Goal: Task Accomplishment & Management: Use online tool/utility

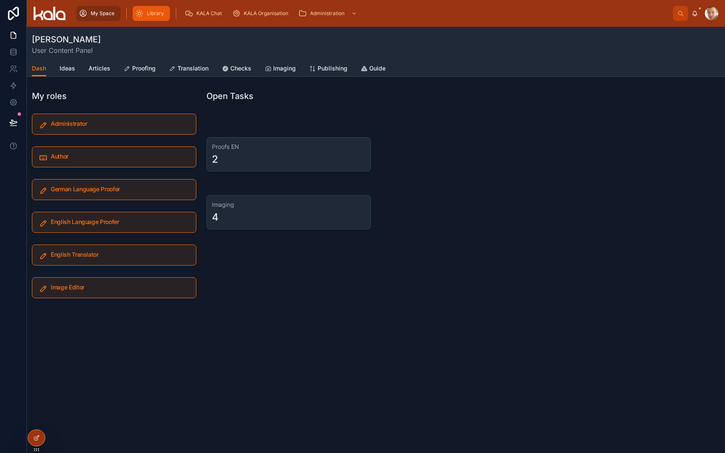
click at [161, 14] on span "Library" at bounding box center [155, 13] width 17 height 7
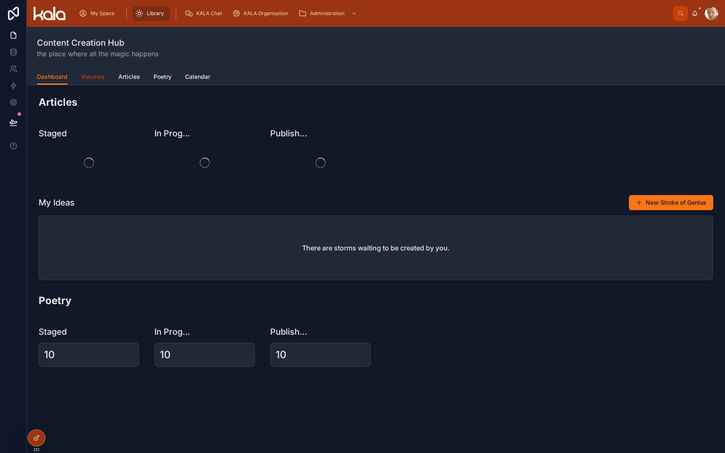
click at [86, 76] on span "Volumes" at bounding box center [93, 77] width 24 height 8
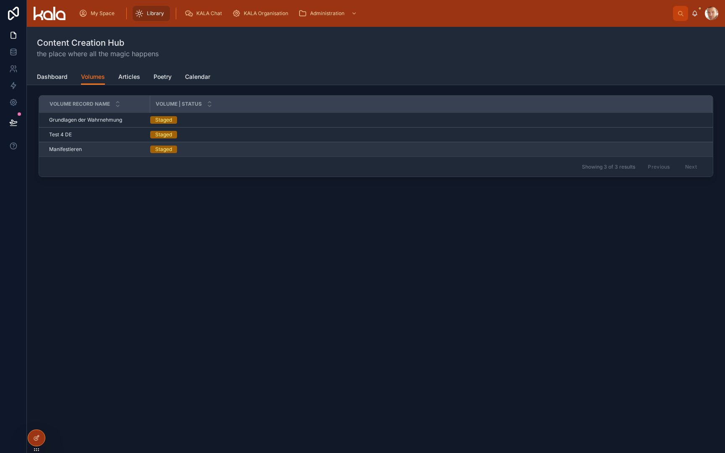
click at [70, 149] on span "Manifestieren" at bounding box center [65, 149] width 33 height 7
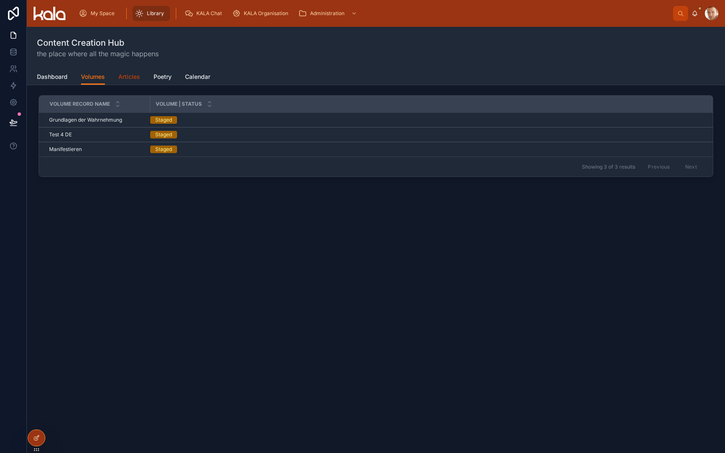
click at [129, 78] on span "Articles" at bounding box center [129, 77] width 22 height 8
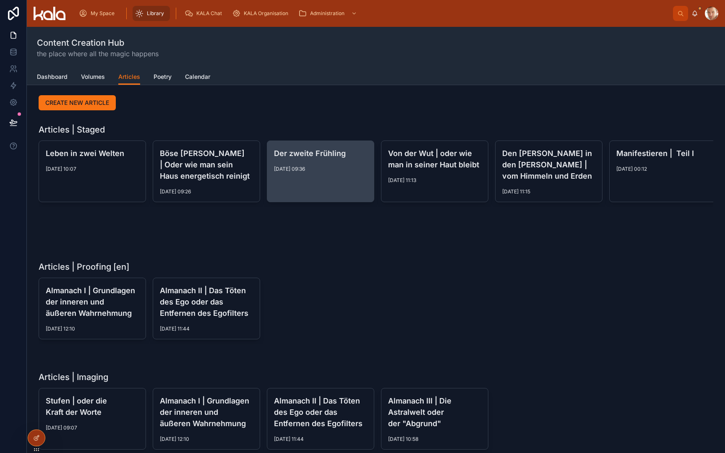
click at [315, 166] on span "[DATE] 09:36" at bounding box center [320, 169] width 93 height 7
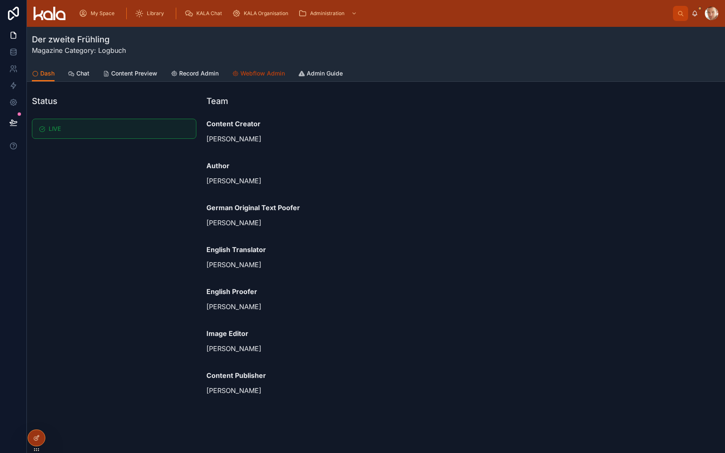
click at [258, 76] on span "Webflow Admin" at bounding box center [262, 73] width 44 height 8
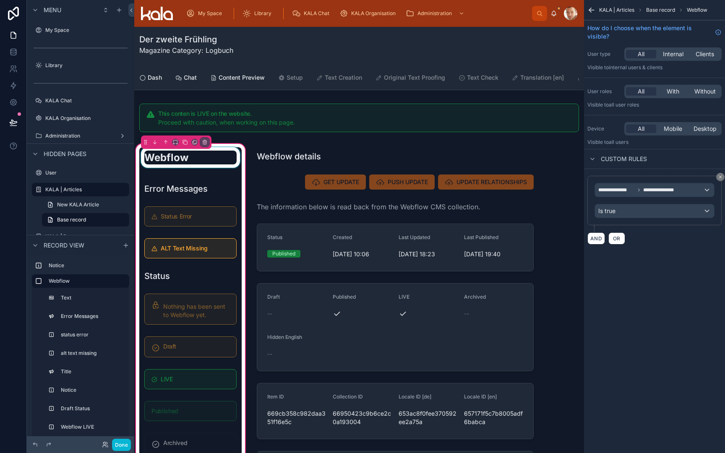
click at [177, 161] on div at bounding box center [190, 160] width 102 height 27
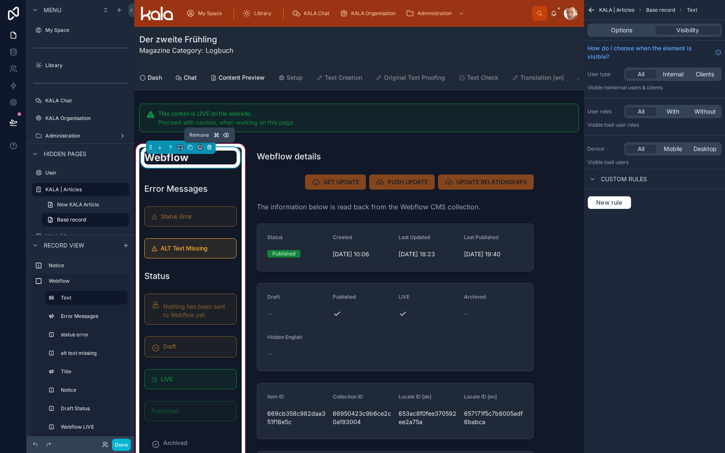
click at [210, 147] on icon at bounding box center [209, 147] width 6 height 6
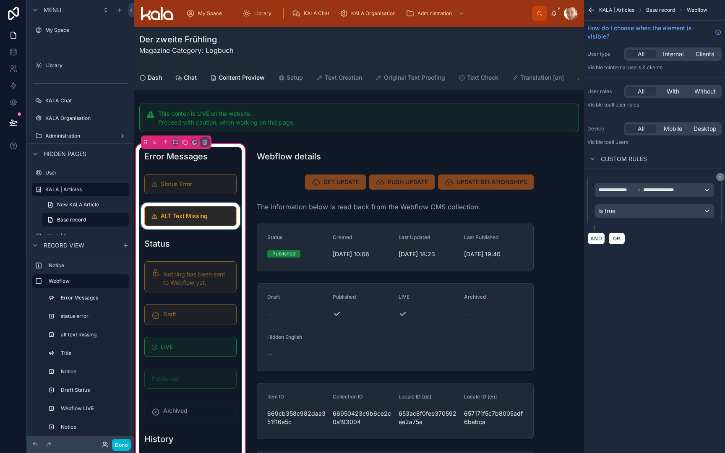
click at [195, 205] on div at bounding box center [190, 216] width 102 height 27
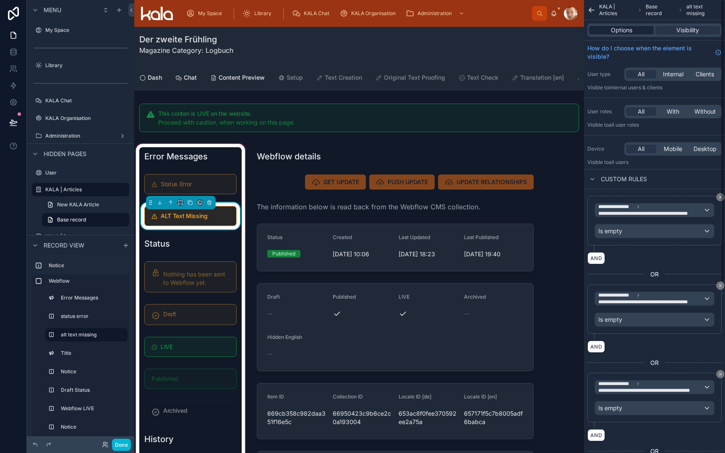
click at [633, 29] on div "Options" at bounding box center [621, 30] width 65 height 8
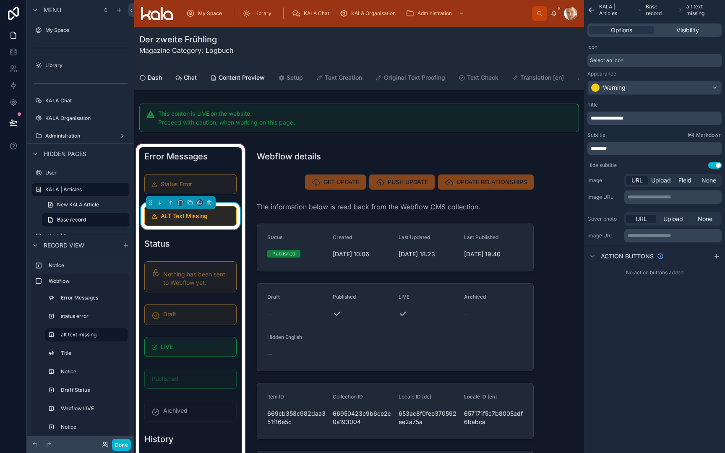
click at [622, 87] on div "Warning" at bounding box center [614, 87] width 23 height 8
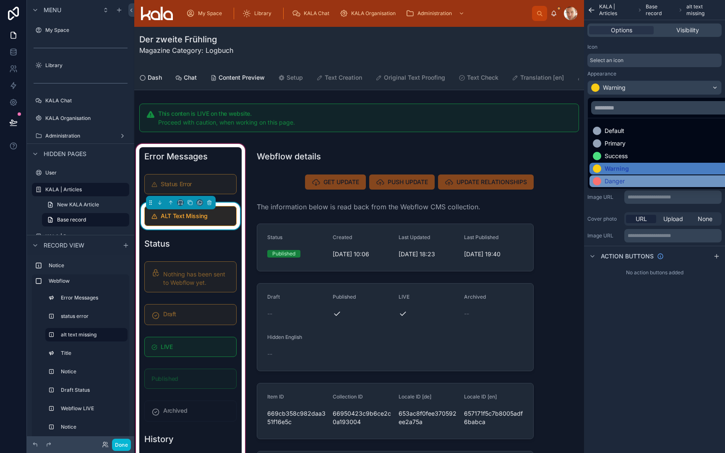
click at [611, 183] on div "Danger" at bounding box center [614, 181] width 20 height 8
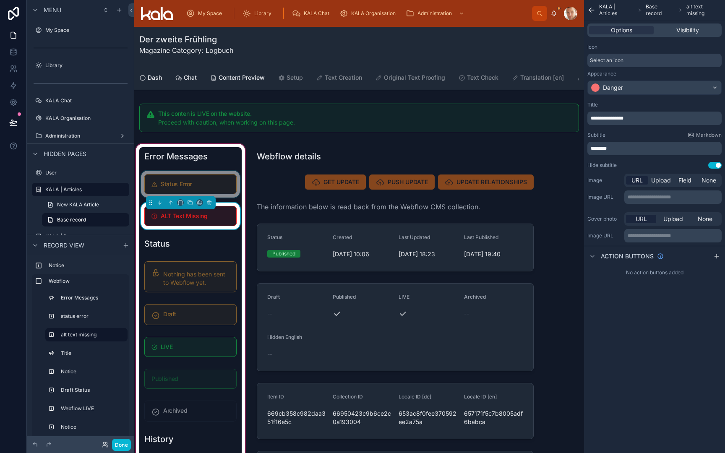
click at [206, 183] on div at bounding box center [190, 184] width 102 height 27
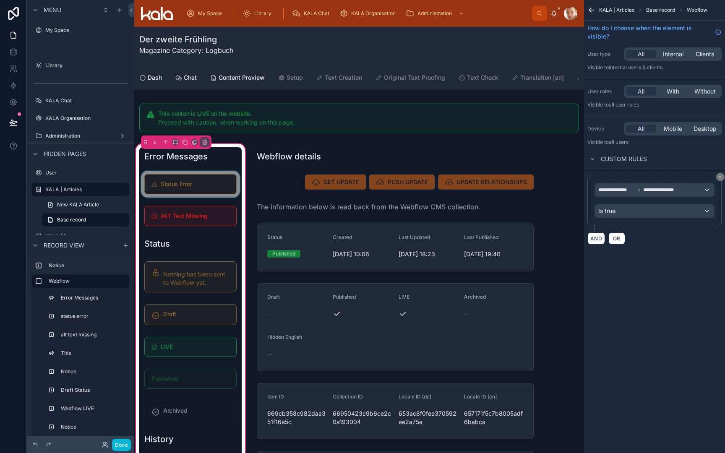
click at [208, 183] on div at bounding box center [190, 184] width 102 height 27
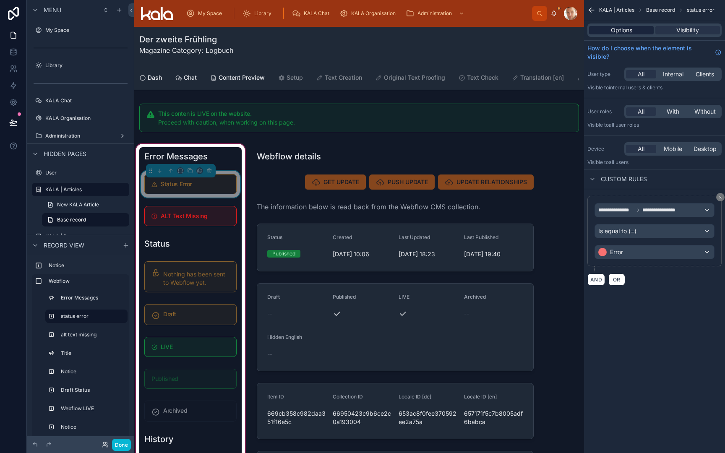
click at [618, 29] on span "Options" at bounding box center [621, 30] width 21 height 8
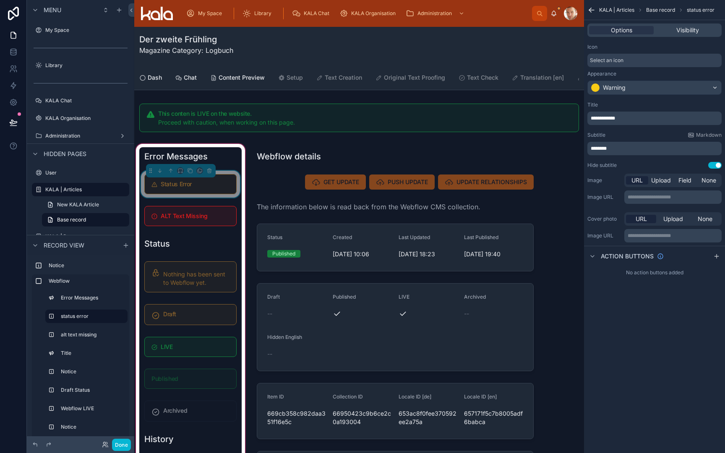
click at [625, 86] on div "Warning" at bounding box center [614, 87] width 23 height 8
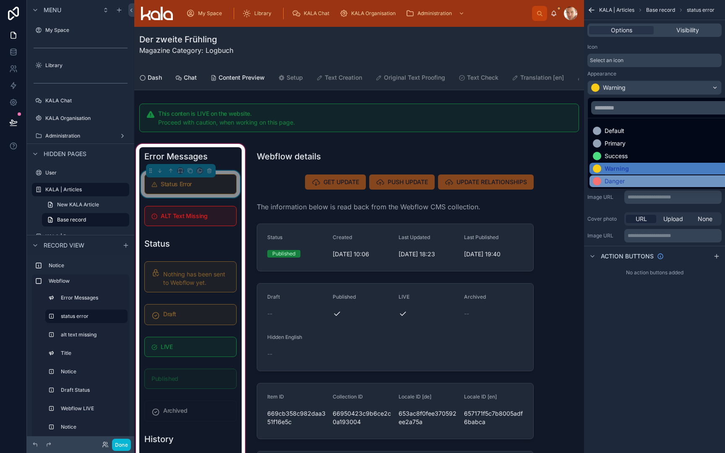
click at [614, 180] on div "Danger" at bounding box center [614, 181] width 20 height 8
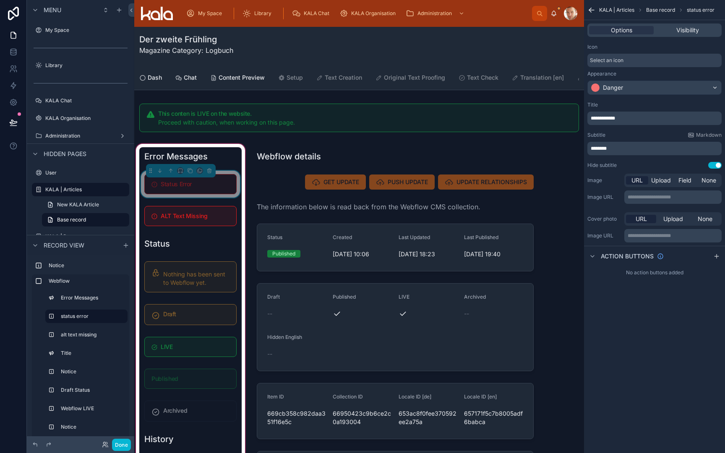
click at [192, 188] on div "Status Error" at bounding box center [195, 185] width 69 height 8
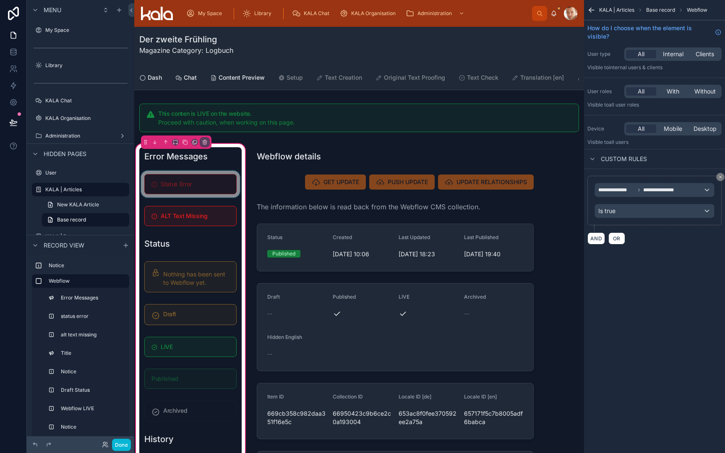
click at [213, 189] on div at bounding box center [190, 184] width 102 height 27
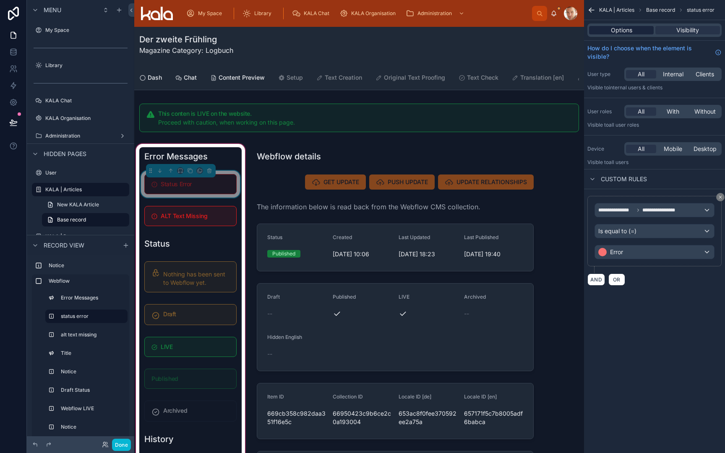
click at [622, 32] on span "Options" at bounding box center [621, 30] width 21 height 8
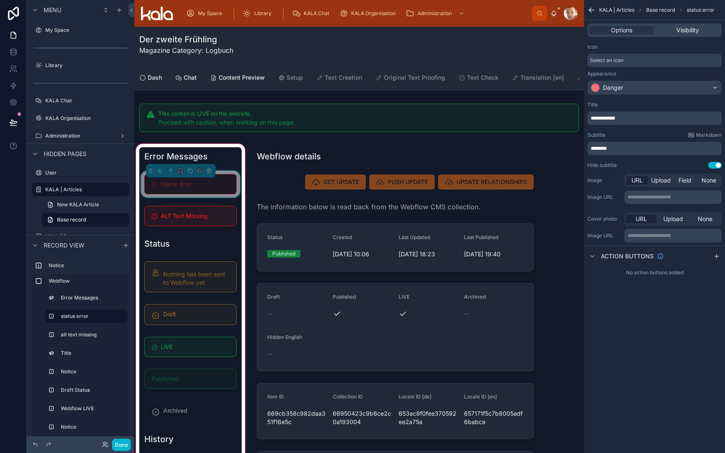
click at [628, 63] on div "Select an icon" at bounding box center [654, 60] width 134 height 13
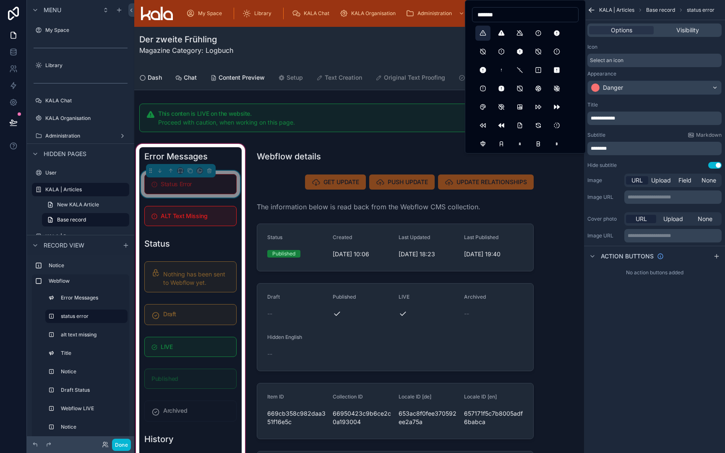
type input "*******"
click at [484, 31] on button "AlertTriangle" at bounding box center [482, 33] width 15 height 15
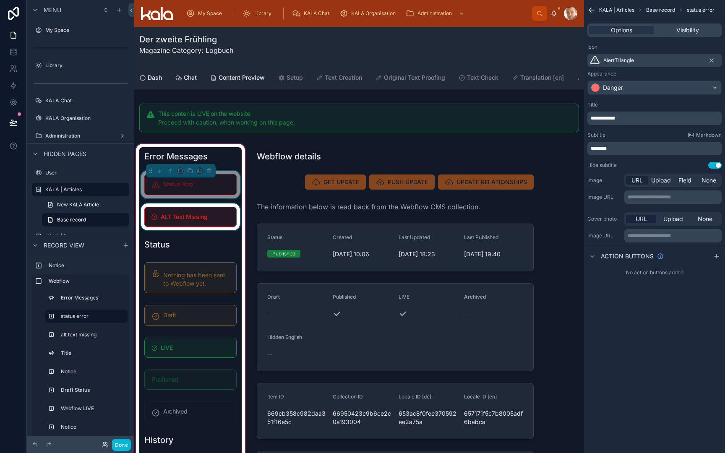
click at [193, 217] on div at bounding box center [190, 216] width 102 height 27
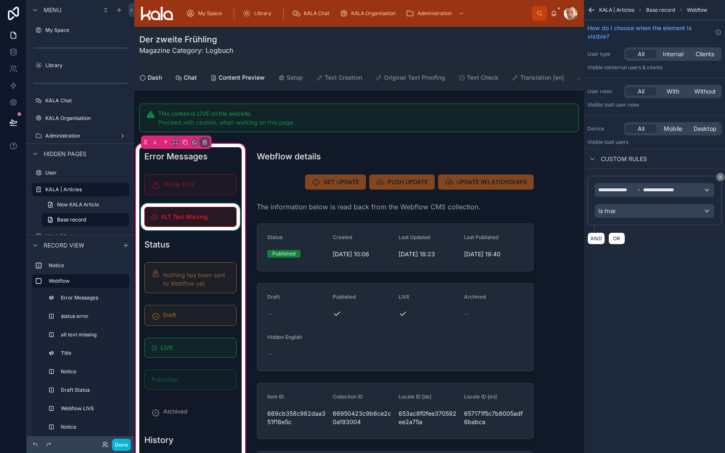
click at [203, 224] on div at bounding box center [190, 216] width 102 height 27
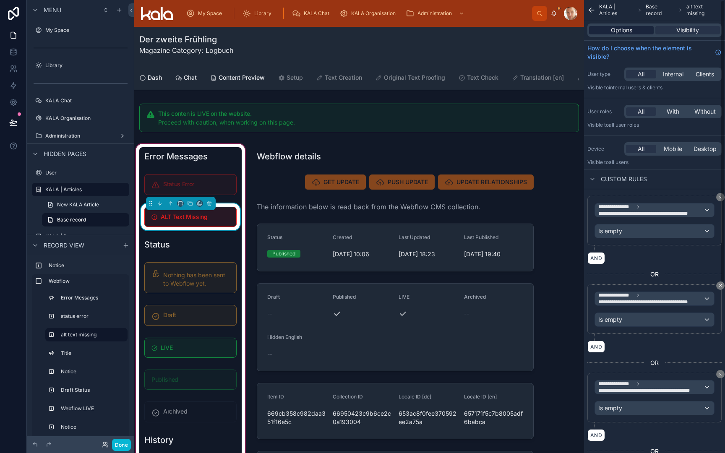
click at [626, 29] on span "Options" at bounding box center [621, 30] width 21 height 8
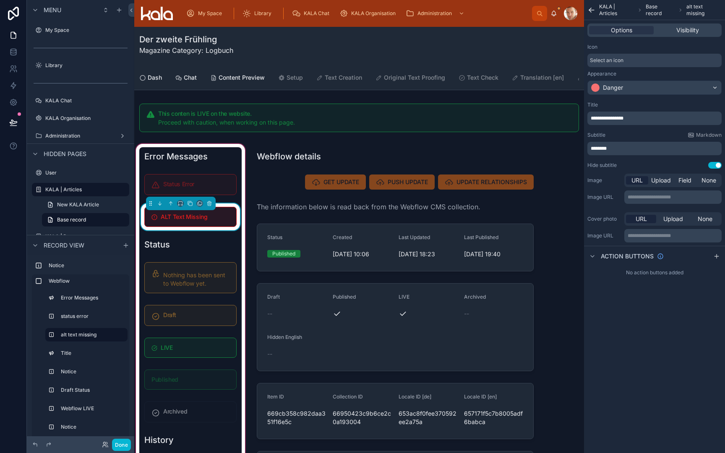
click at [612, 58] on span "Select an icon" at bounding box center [607, 60] width 34 height 7
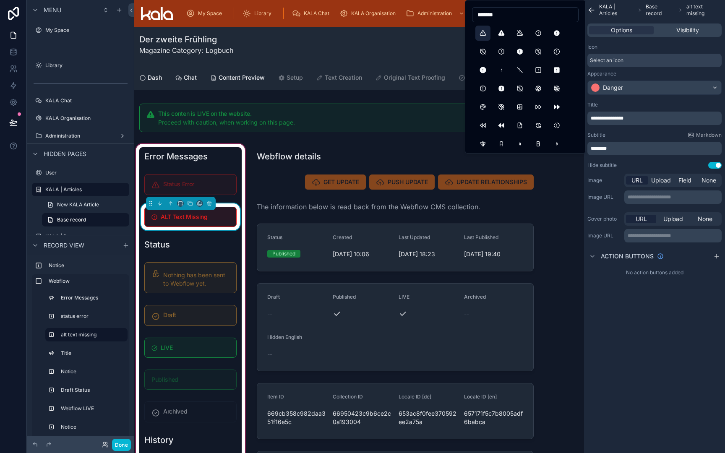
type input "*******"
click at [484, 36] on button "AlertTriangle" at bounding box center [482, 33] width 15 height 15
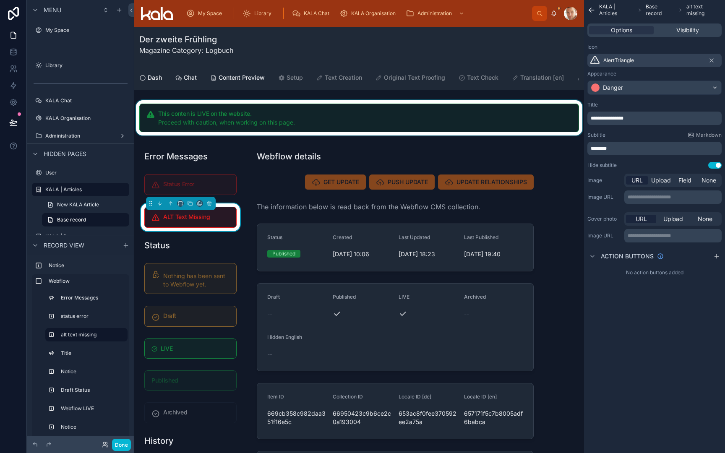
click at [412, 132] on div at bounding box center [359, 117] width 450 height 35
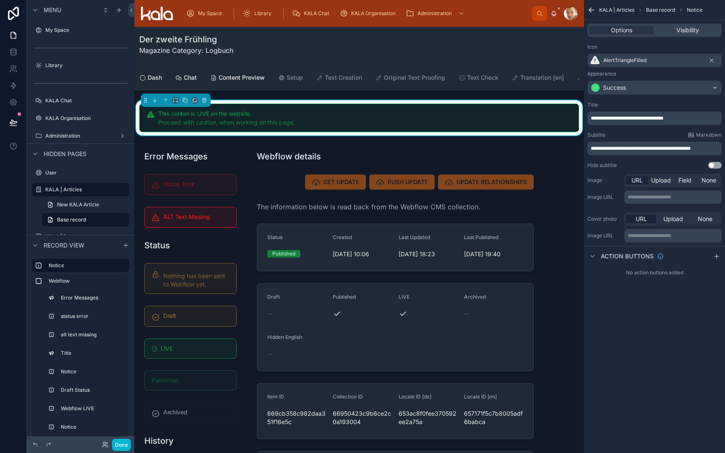
click at [626, 90] on div "Success" at bounding box center [614, 87] width 23 height 8
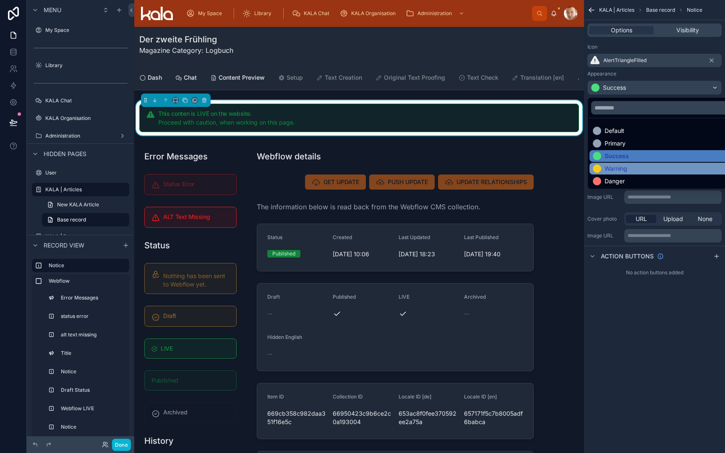
click at [623, 165] on div "Warning" at bounding box center [615, 168] width 23 height 8
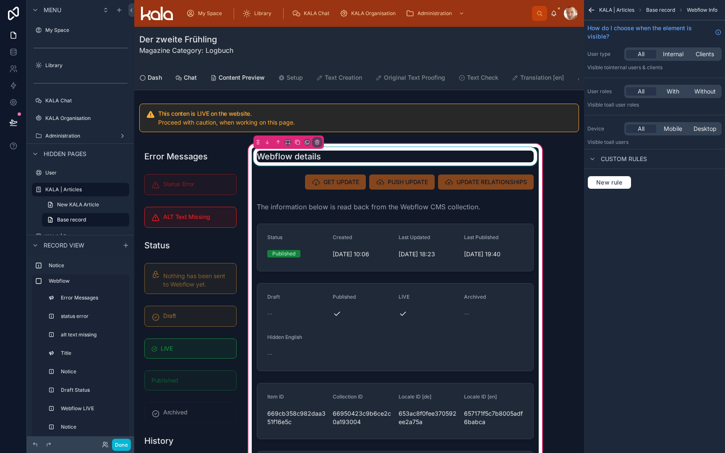
click at [289, 154] on div at bounding box center [395, 156] width 287 height 18
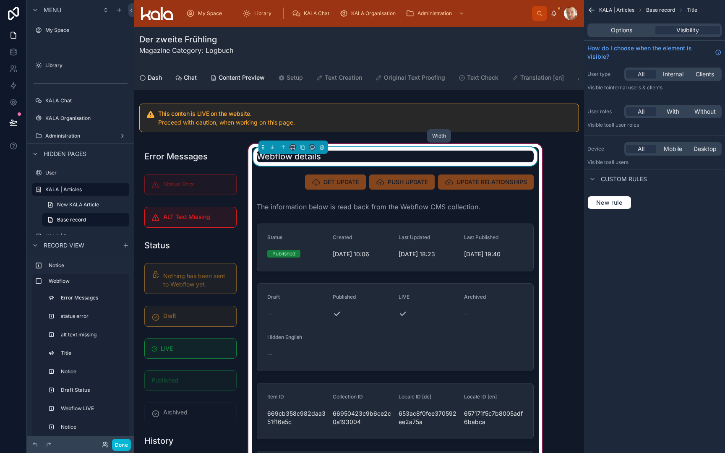
click at [292, 147] on icon at bounding box center [293, 147] width 6 height 6
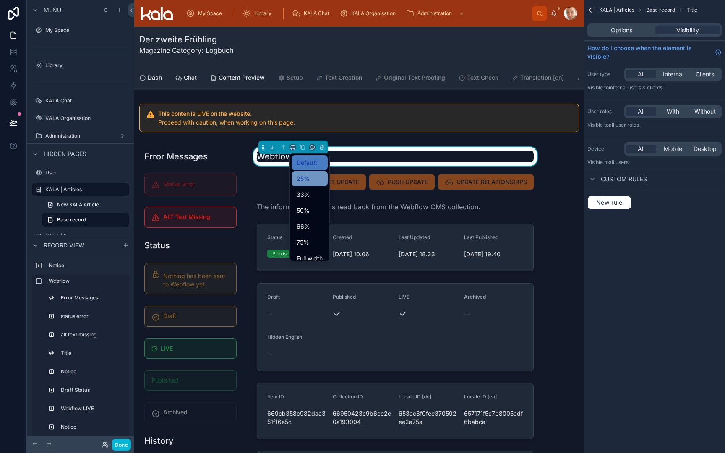
click at [297, 175] on span "25%" at bounding box center [303, 179] width 13 height 10
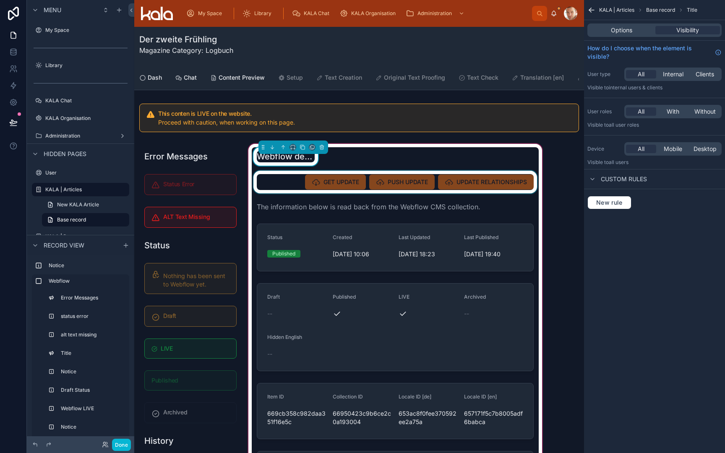
click at [286, 186] on div at bounding box center [395, 182] width 287 height 23
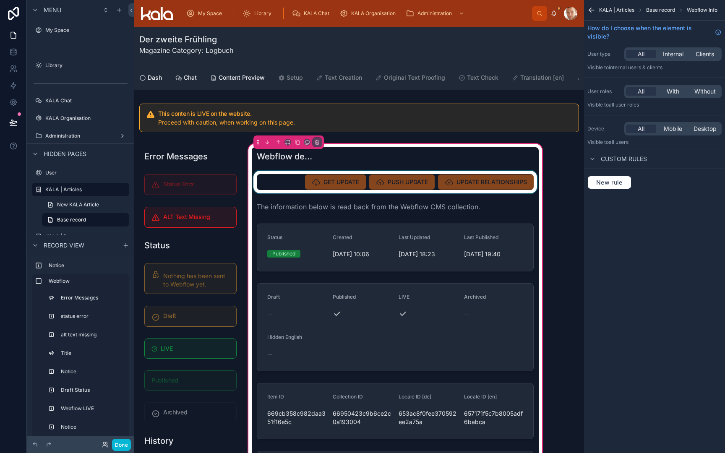
click at [288, 180] on div at bounding box center [395, 182] width 287 height 23
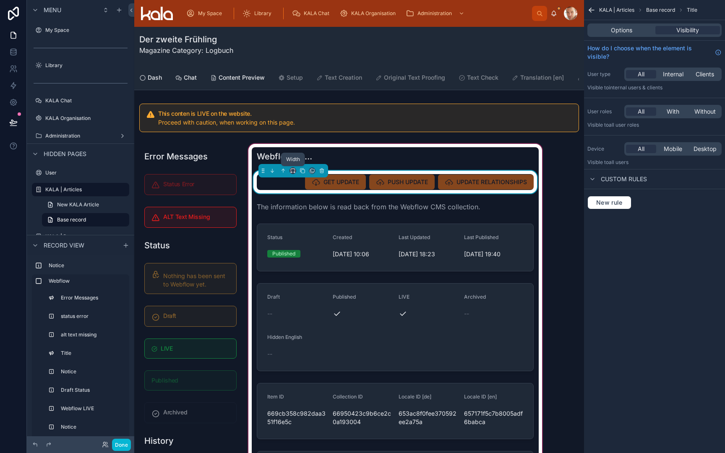
click at [292, 171] on icon at bounding box center [293, 171] width 6 height 6
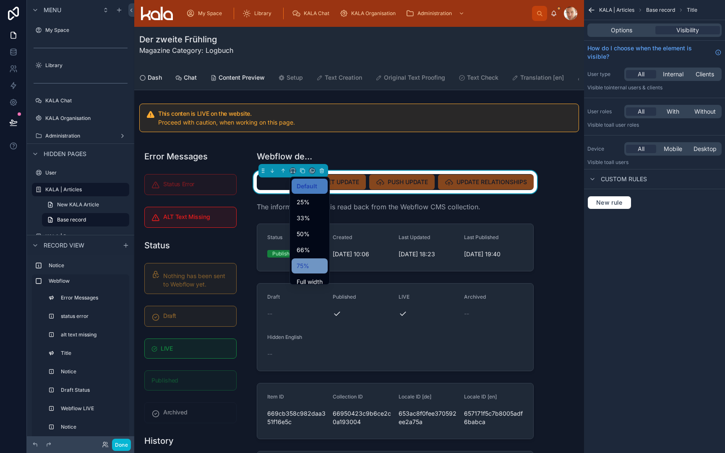
click at [310, 262] on div "75%" at bounding box center [310, 266] width 26 height 10
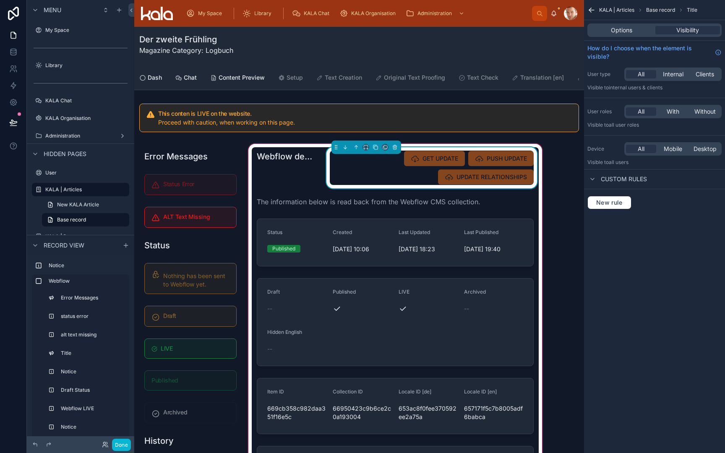
click at [432, 164] on div "GET UPDATE" at bounding box center [434, 158] width 61 height 15
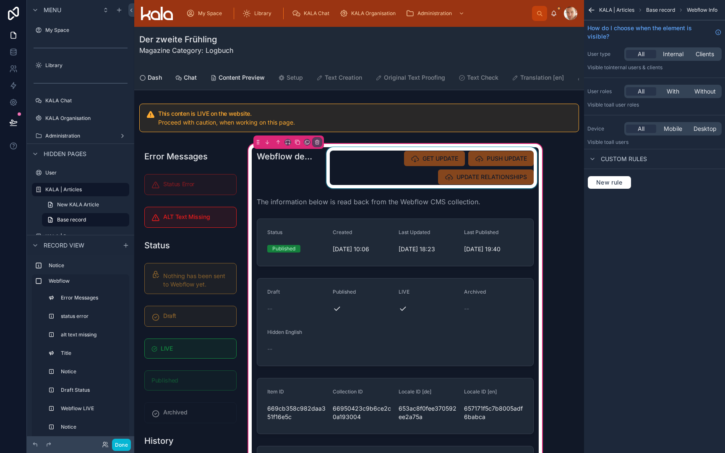
click at [432, 164] on div at bounding box center [432, 167] width 214 height 41
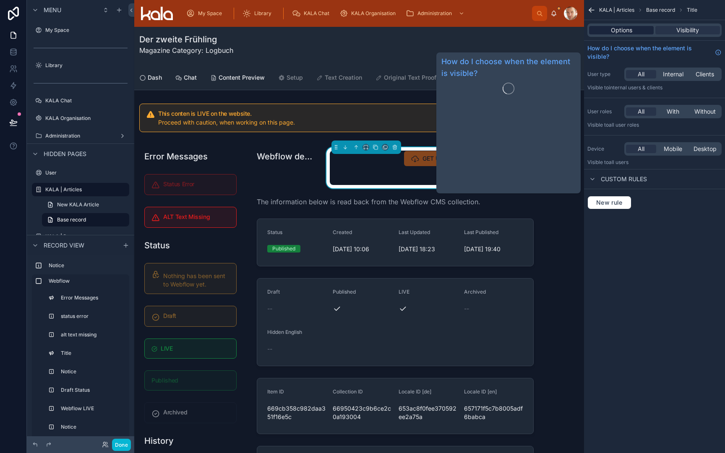
click at [615, 26] on span "Options" at bounding box center [621, 30] width 21 height 8
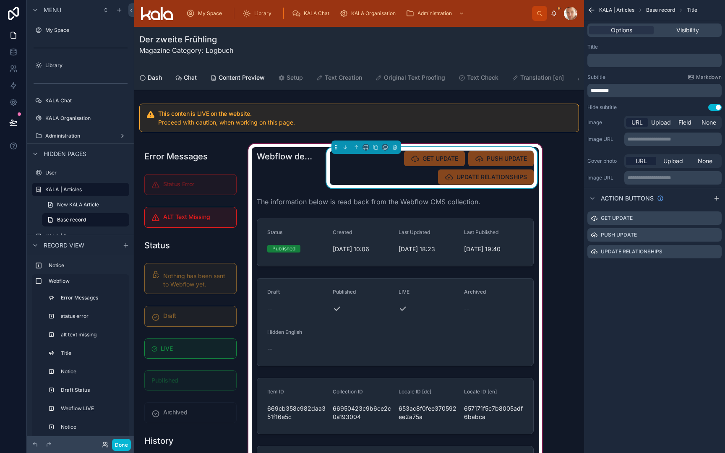
click at [432, 159] on span "GET UPDATE" at bounding box center [434, 159] width 61 height 8
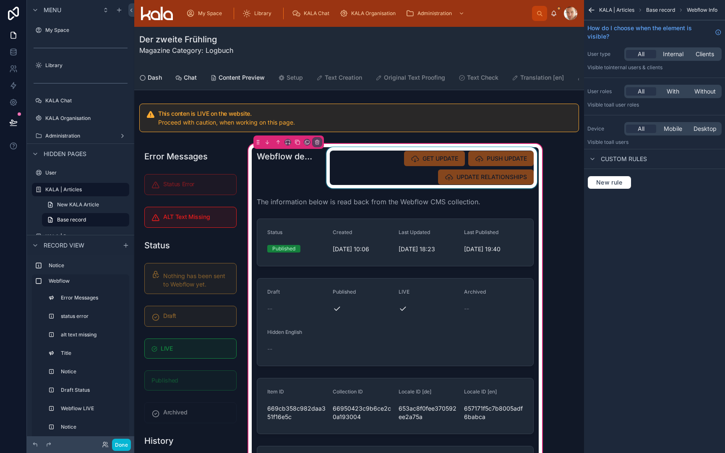
click at [432, 159] on div at bounding box center [432, 167] width 214 height 41
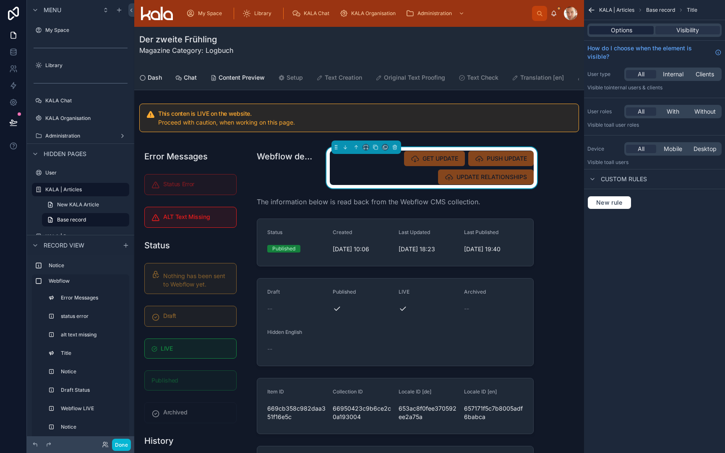
click at [611, 34] on span "Options" at bounding box center [621, 30] width 21 height 8
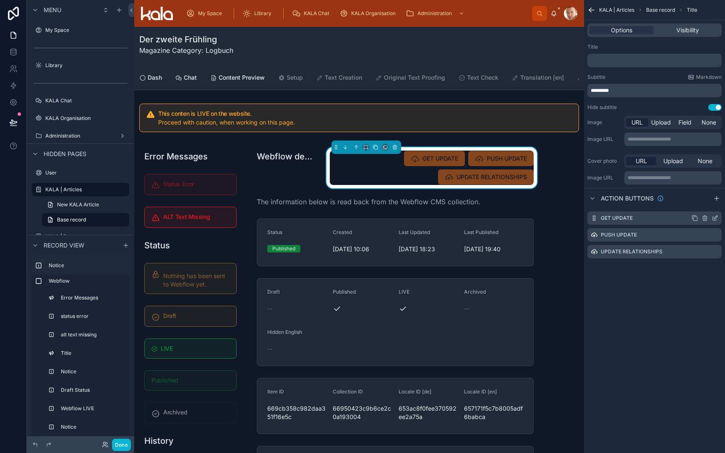
click at [715, 219] on icon "scrollable content" at bounding box center [714, 218] width 7 height 7
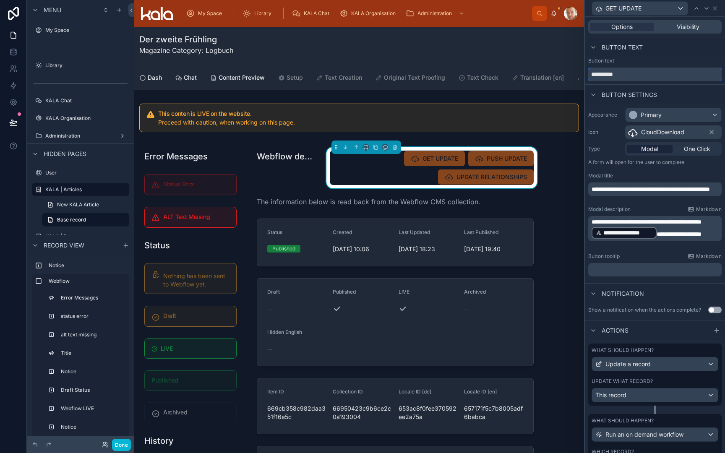
drag, startPoint x: 604, startPoint y: 74, endPoint x: 585, endPoint y: 74, distance: 19.3
click at [585, 74] on div "**********" at bounding box center [655, 68] width 140 height 23
type input "******"
click at [603, 273] on p "﻿" at bounding box center [655, 270] width 128 height 8
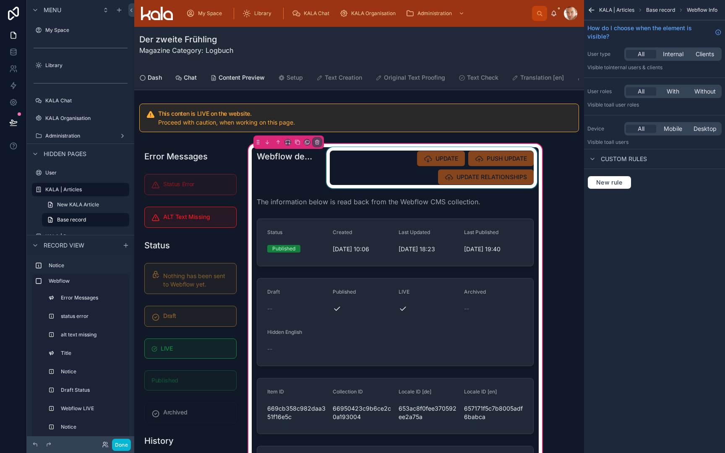
click at [484, 184] on div at bounding box center [432, 167] width 214 height 41
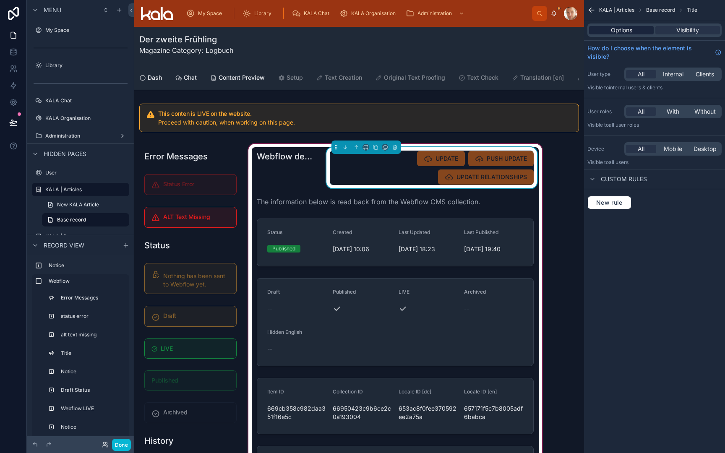
click at [618, 28] on span "Options" at bounding box center [621, 30] width 21 height 8
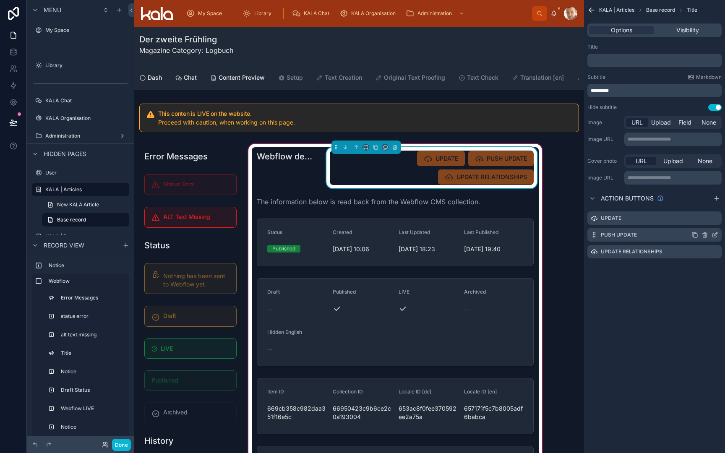
click at [714, 235] on icon "scrollable content" at bounding box center [714, 235] width 7 height 7
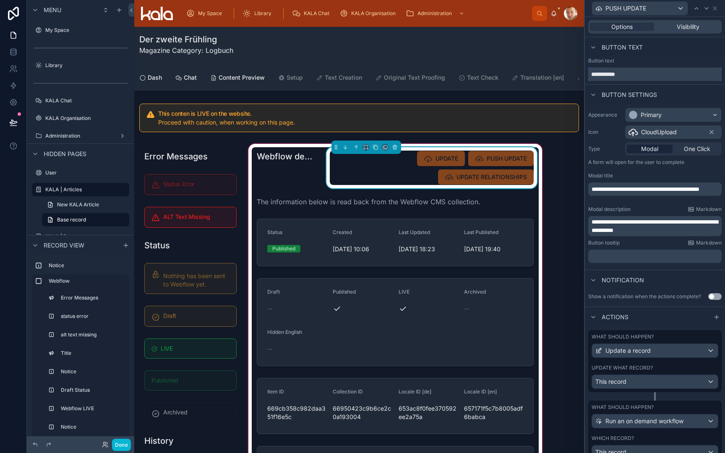
drag, startPoint x: 610, startPoint y: 75, endPoint x: 579, endPoint y: 74, distance: 31.5
click at [579, 74] on div "**********" at bounding box center [362, 226] width 725 height 453
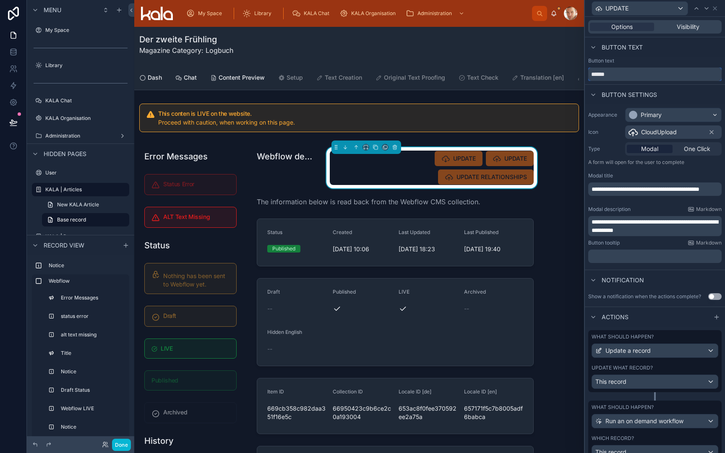
type input "******"
click at [607, 260] on div "﻿" at bounding box center [654, 256] width 133 height 13
click at [615, 257] on p "﻿" at bounding box center [655, 256] width 128 height 8
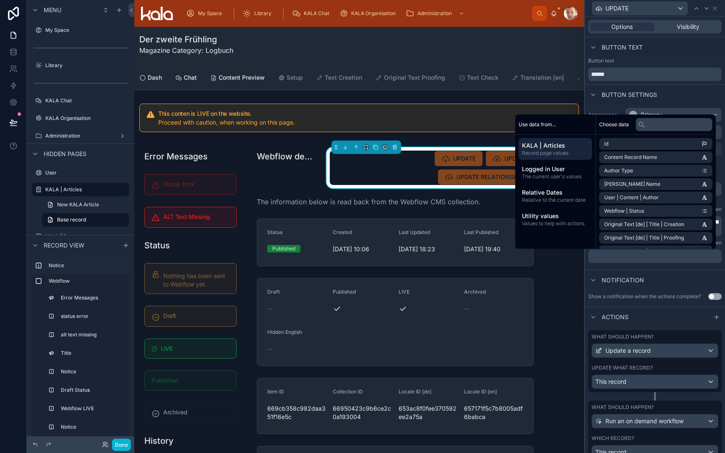
paste div "scrollable content"
click at [602, 258] on span "**********" at bounding box center [621, 256] width 60 height 6
click at [654, 270] on div "Notification" at bounding box center [655, 280] width 140 height 20
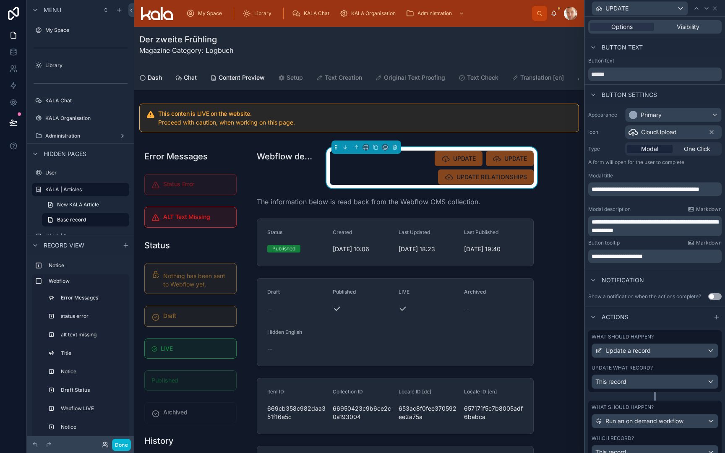
click at [638, 257] on span "**********" at bounding box center [616, 256] width 51 height 6
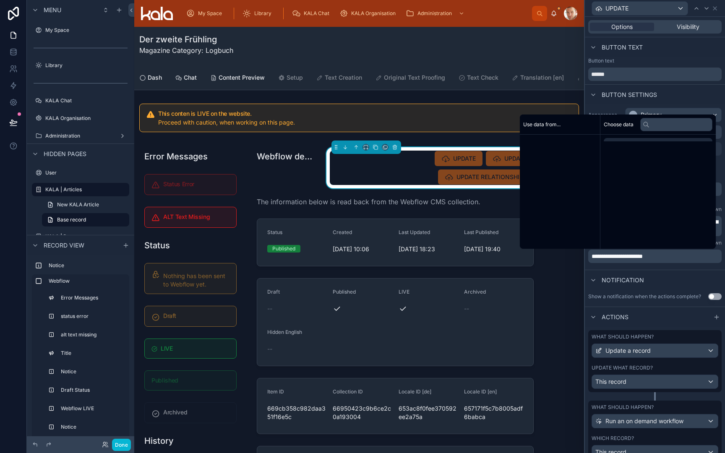
click at [638, 257] on span "**********" at bounding box center [616, 256] width 51 height 6
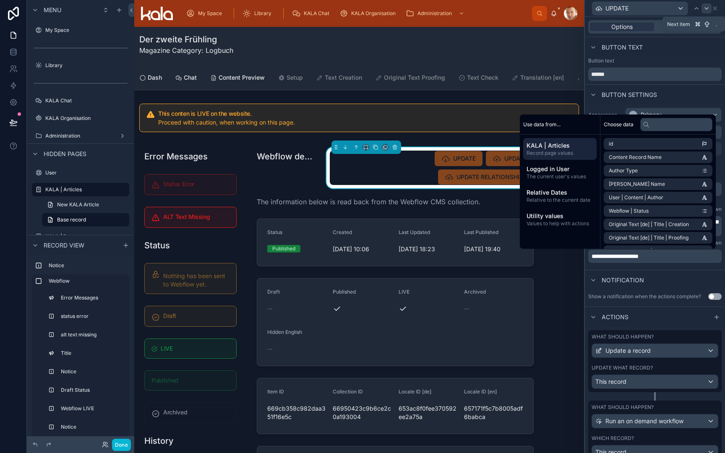
click at [707, 8] on icon at bounding box center [706, 9] width 3 height 2
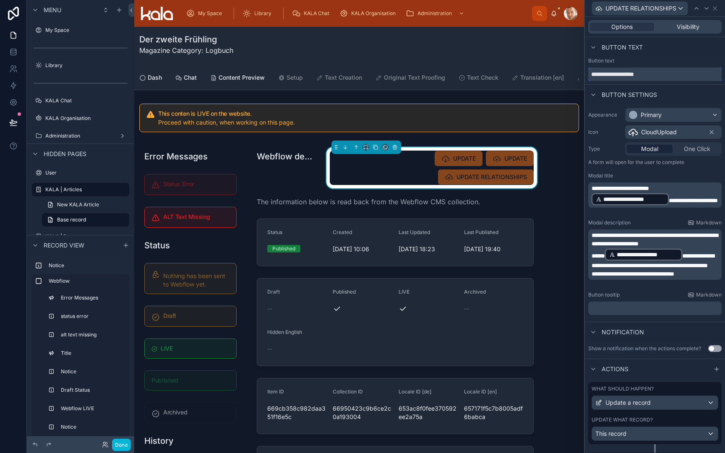
drag, startPoint x: 616, startPoint y: 74, endPoint x: 590, endPoint y: 74, distance: 26.0
click at [590, 74] on input "**********" at bounding box center [654, 74] width 133 height 13
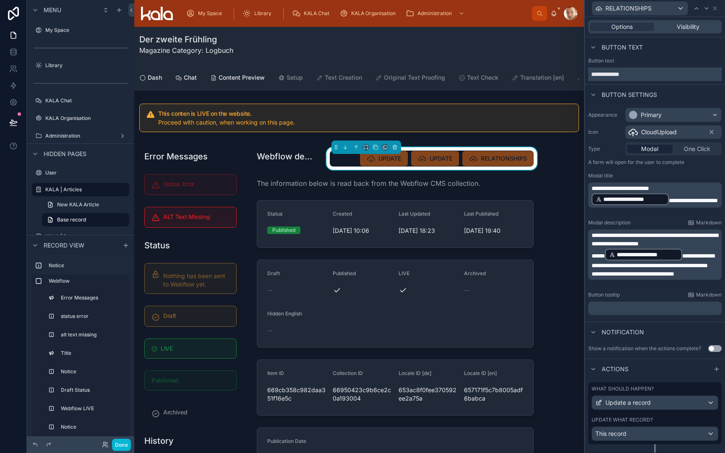
type input "**********"
click at [604, 308] on p "﻿" at bounding box center [655, 308] width 128 height 8
drag, startPoint x: 623, startPoint y: 309, endPoint x: 590, endPoint y: 309, distance: 33.1
click at [590, 309] on div "**********" at bounding box center [654, 308] width 133 height 13
click at [619, 310] on span "**********" at bounding box center [611, 308] width 41 height 6
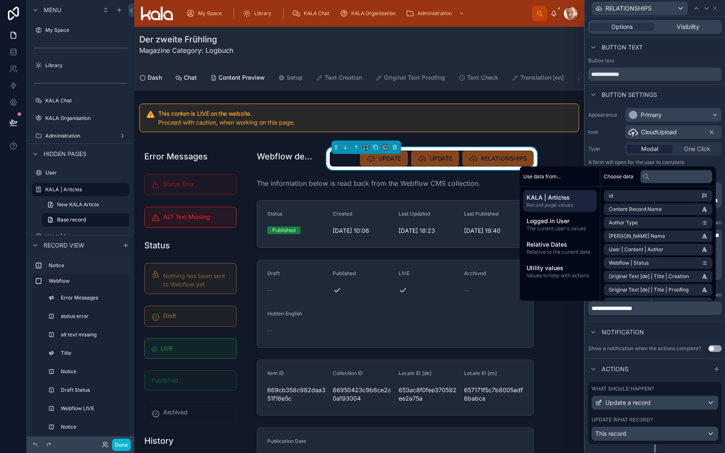
click at [619, 310] on span "**********" at bounding box center [611, 308] width 41 height 6
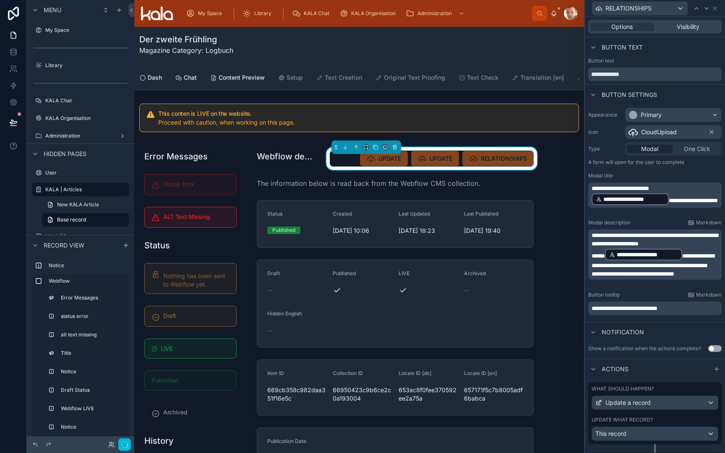
click at [664, 328] on div "Notification" at bounding box center [655, 332] width 140 height 20
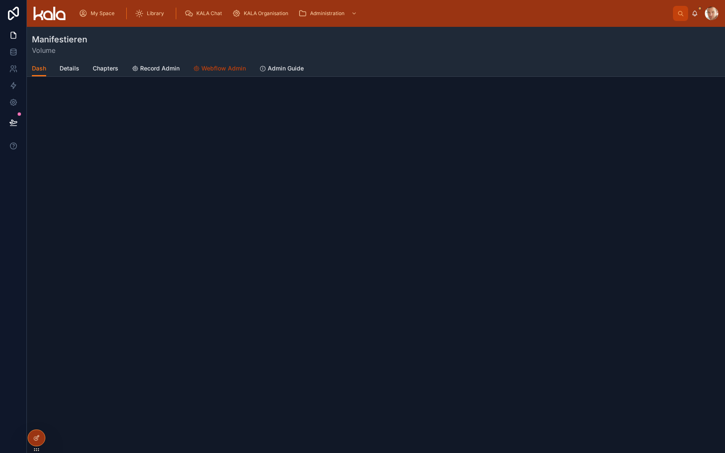
click at [214, 65] on span "Webflow Admin" at bounding box center [223, 68] width 44 height 8
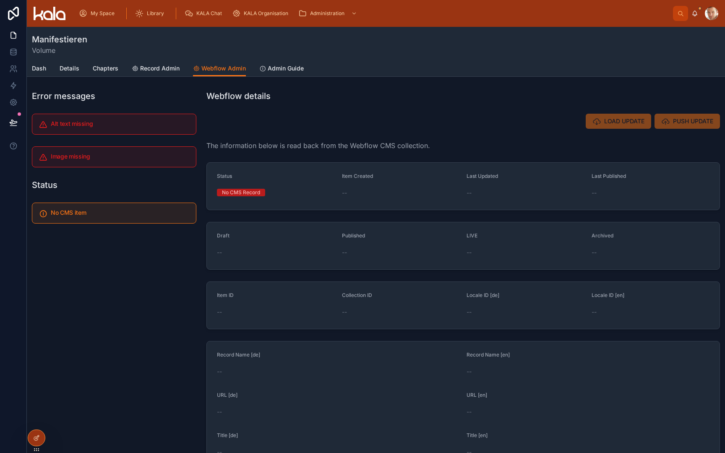
click at [86, 123] on h5 "Alt text missing" at bounding box center [120, 124] width 138 height 6
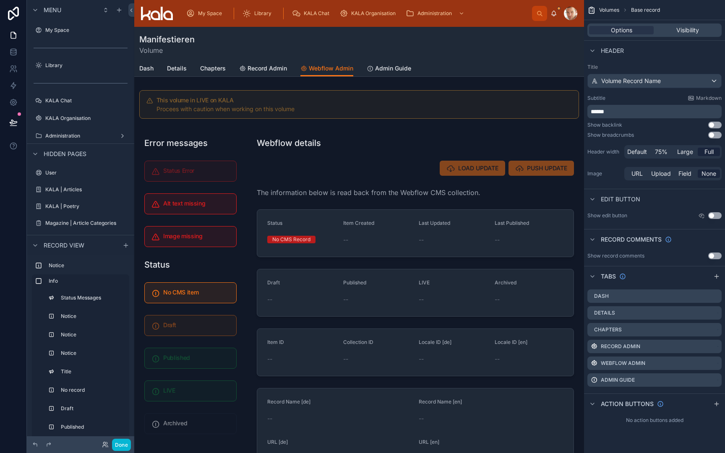
scroll to position [228, 0]
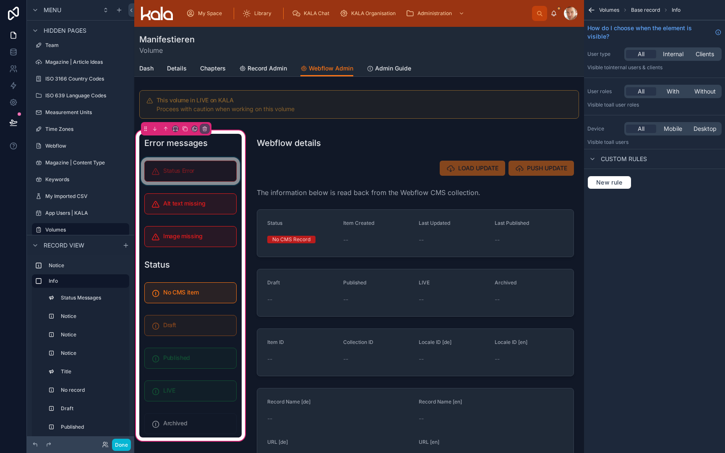
click at [184, 174] on div at bounding box center [190, 171] width 102 height 28
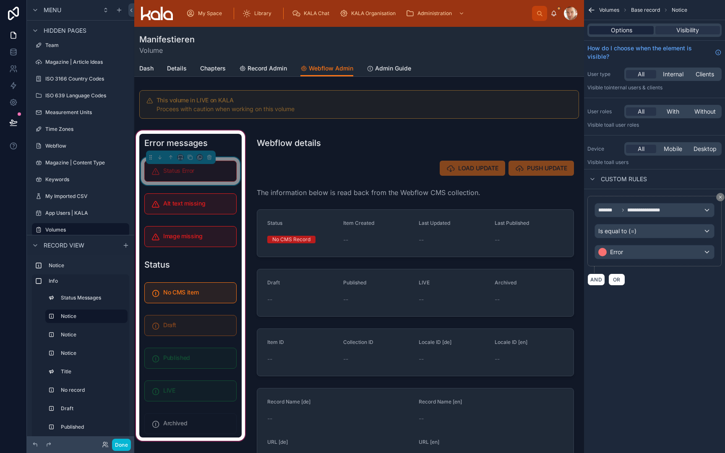
click at [617, 33] on span "Options" at bounding box center [621, 30] width 21 height 8
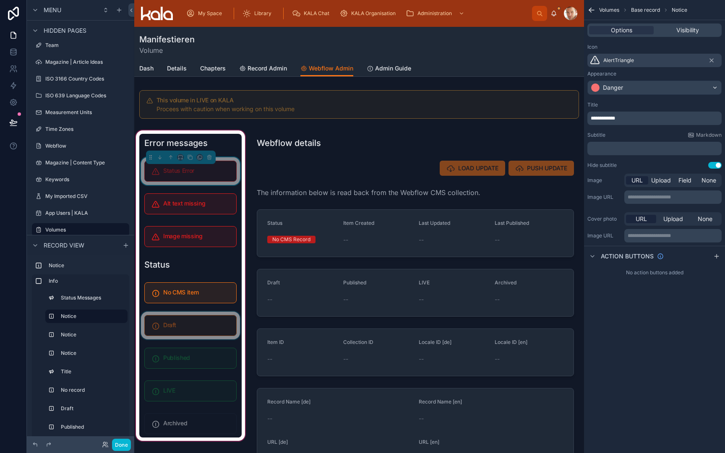
click at [195, 326] on div at bounding box center [190, 326] width 102 height 28
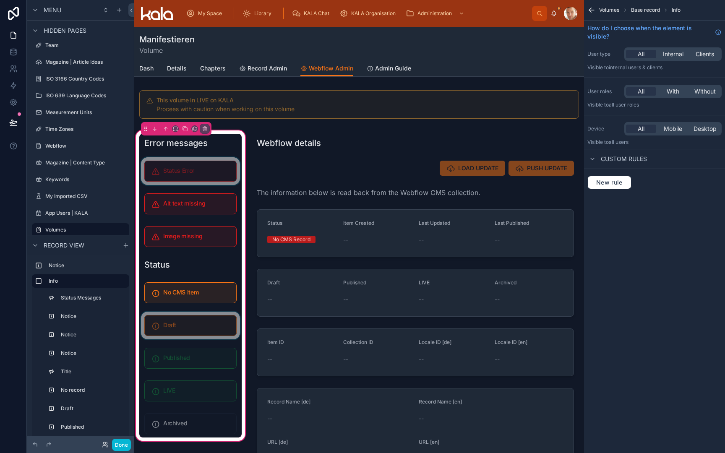
click at [195, 326] on div at bounding box center [190, 326] width 102 height 28
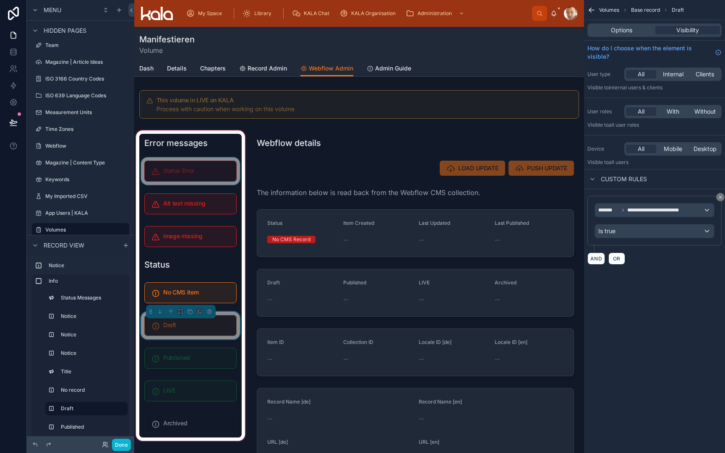
click at [195, 326] on h5 "Draft" at bounding box center [196, 325] width 66 height 6
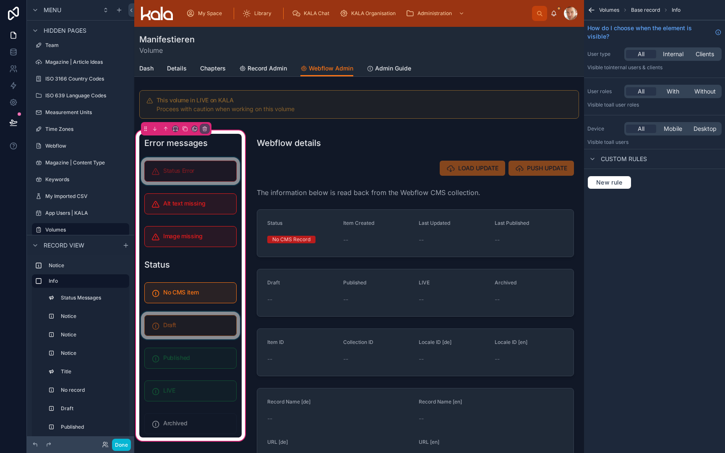
click at [195, 326] on div at bounding box center [190, 326] width 102 height 28
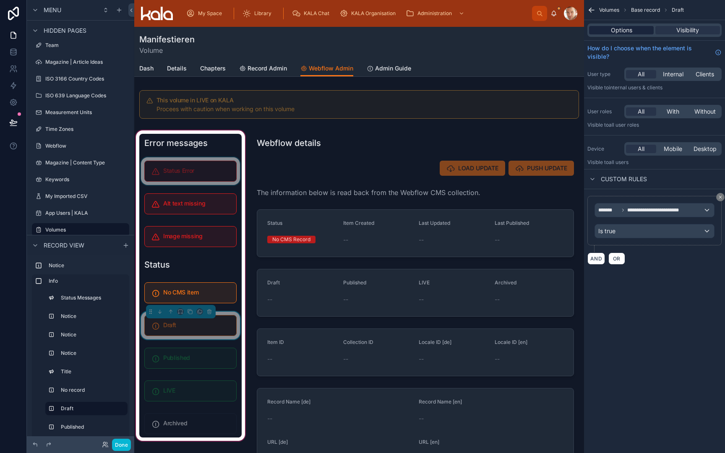
click at [628, 28] on span "Options" at bounding box center [621, 30] width 21 height 8
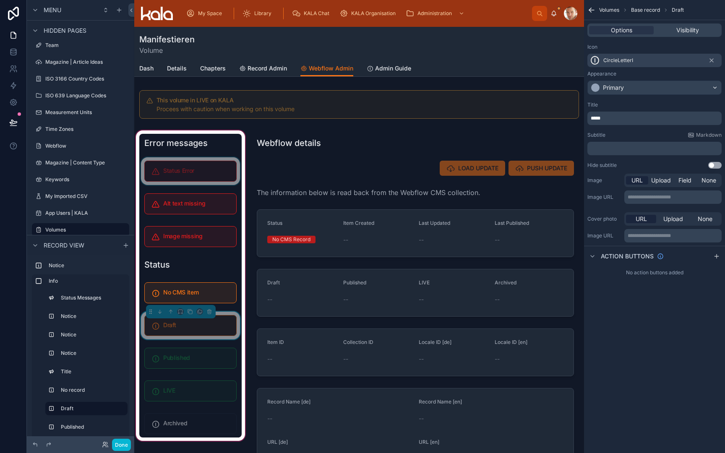
click at [633, 56] on div "CircleLetterI" at bounding box center [654, 60] width 134 height 13
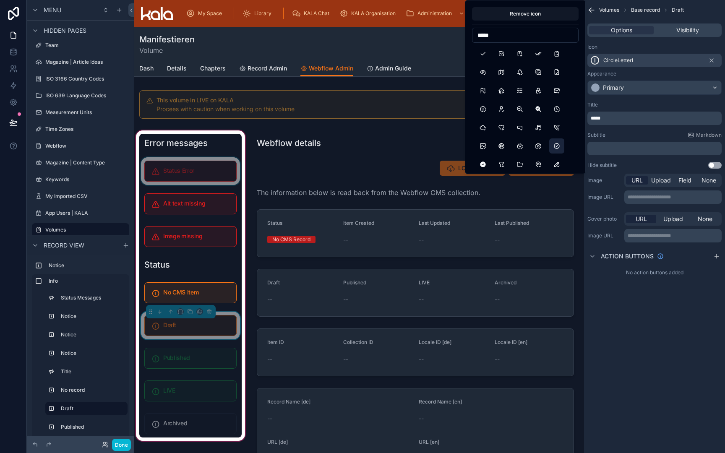
type input "*****"
click at [556, 150] on button "CircleCheck" at bounding box center [556, 145] width 15 height 15
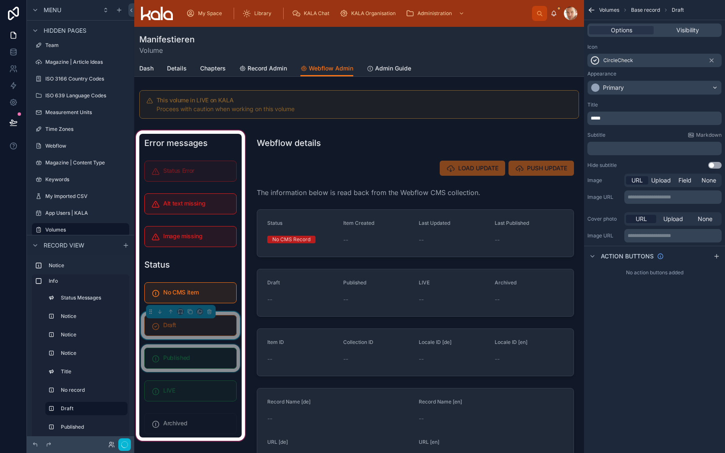
click at [199, 353] on div at bounding box center [190, 358] width 102 height 28
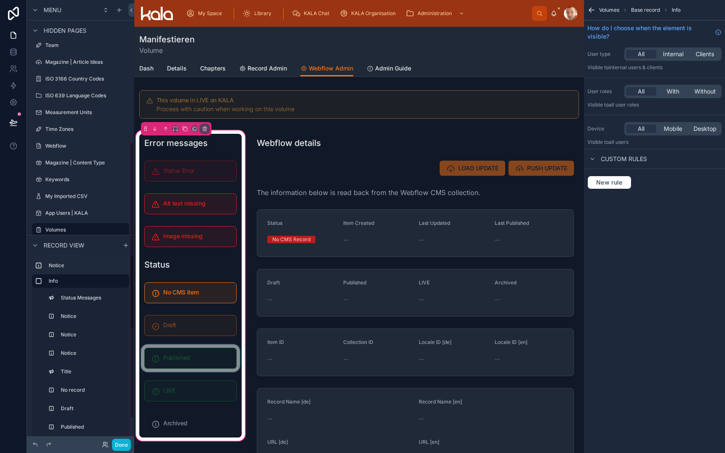
click at [178, 362] on div at bounding box center [190, 358] width 102 height 28
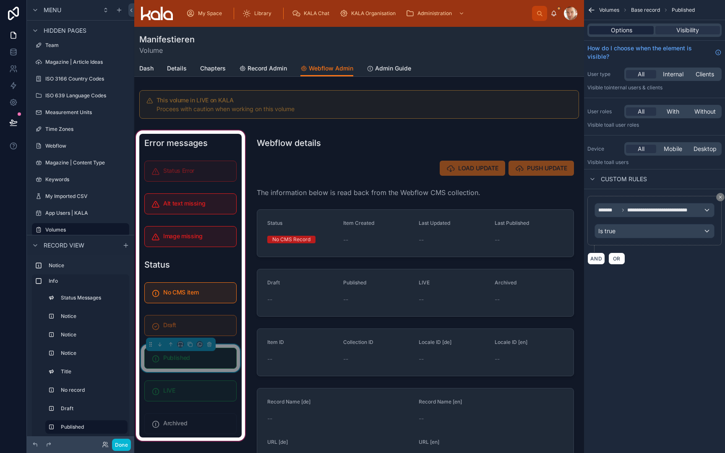
click at [629, 34] on span "Options" at bounding box center [621, 30] width 21 height 8
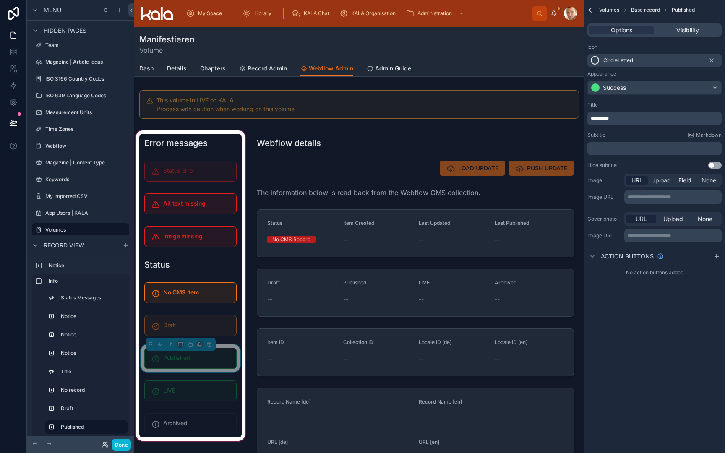
click at [637, 61] on div "CircleLetterI" at bounding box center [654, 60] width 134 height 13
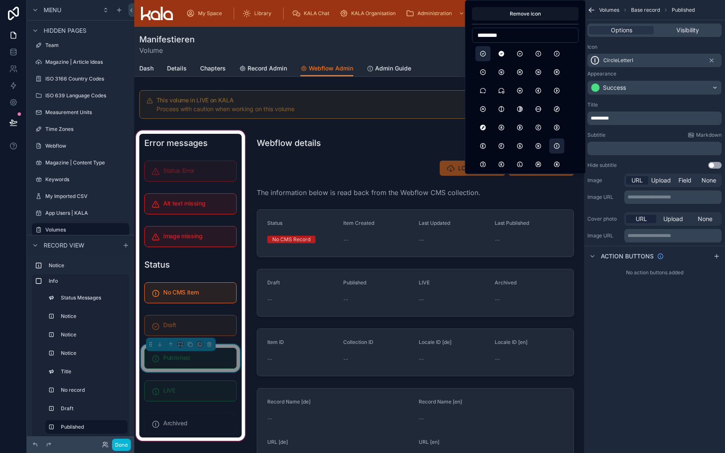
type input "*********"
click at [486, 53] on button "CircleCheck" at bounding box center [482, 53] width 15 height 15
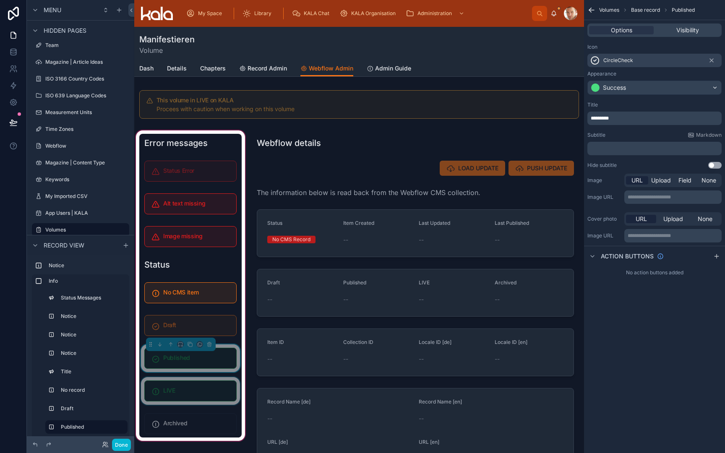
click at [174, 388] on div at bounding box center [190, 391] width 102 height 28
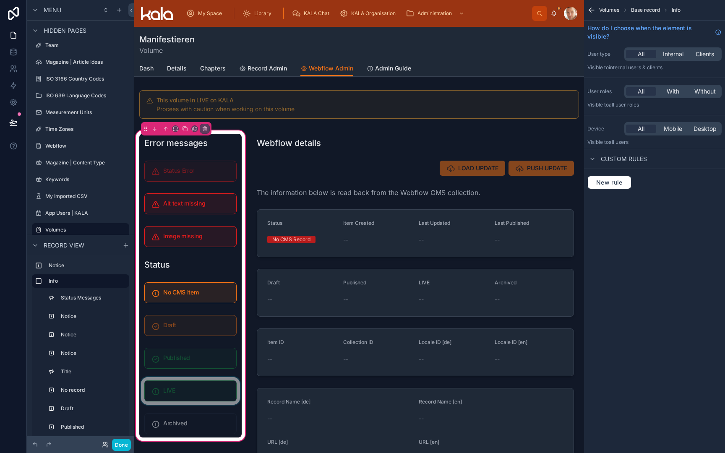
click at [174, 388] on div at bounding box center [190, 391] width 102 height 28
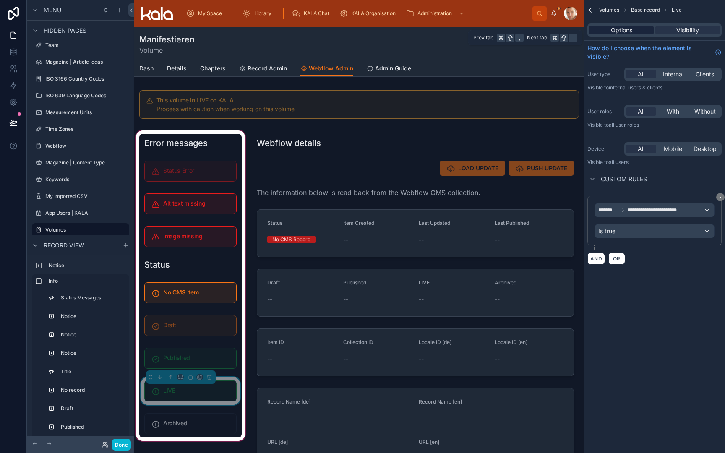
click at [627, 26] on span "Options" at bounding box center [621, 30] width 21 height 8
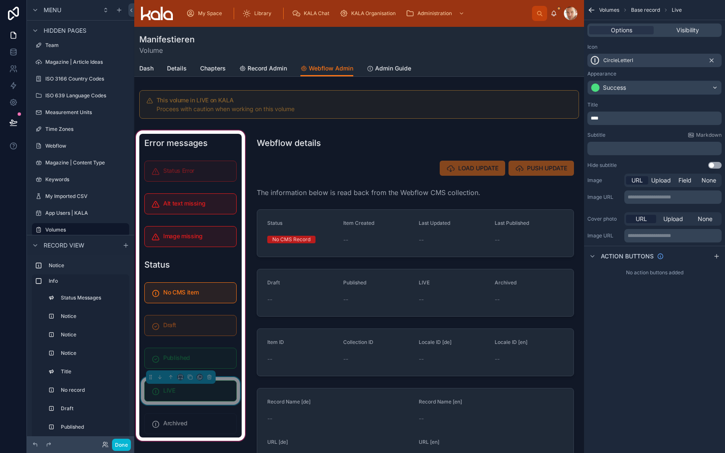
click at [709, 64] on button "scrollable content" at bounding box center [711, 60] width 7 height 13
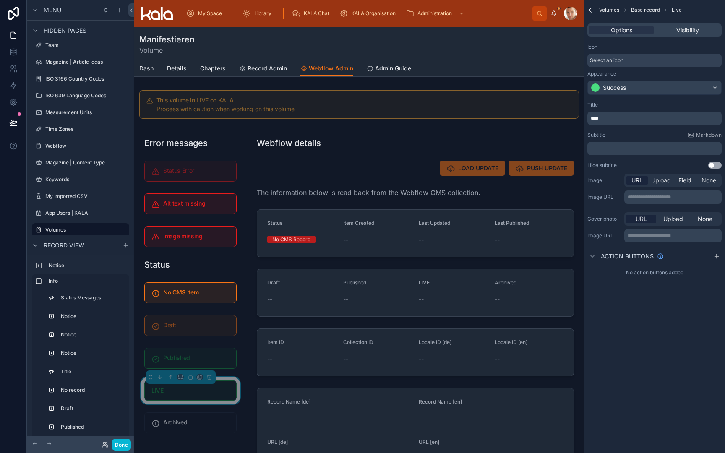
click at [664, 64] on div "Select an icon" at bounding box center [654, 60] width 134 height 13
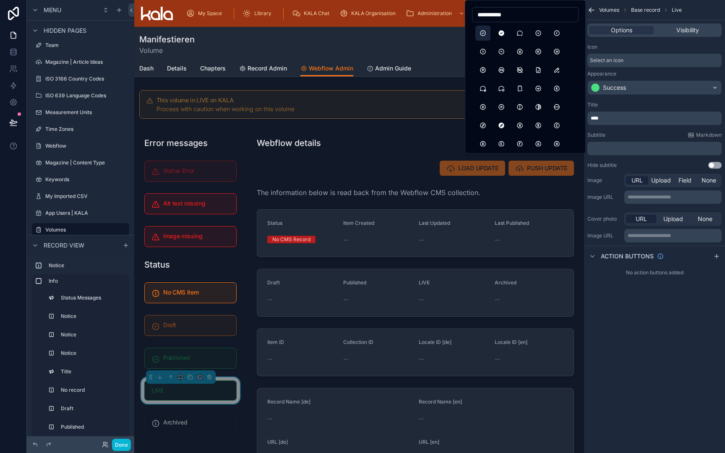
type input "**********"
click at [482, 34] on button "CircleCheck" at bounding box center [482, 33] width 15 height 15
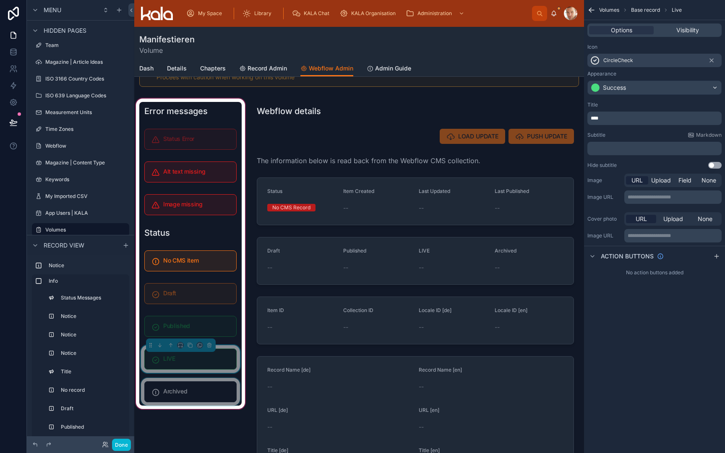
scroll to position [37, 0]
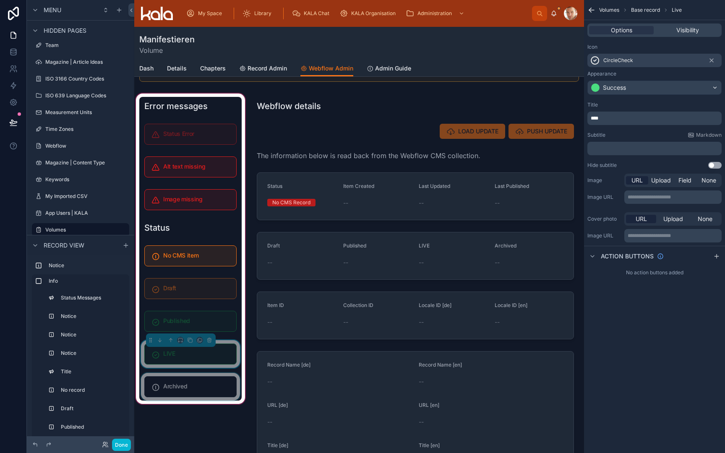
click at [220, 385] on div at bounding box center [190, 387] width 102 height 28
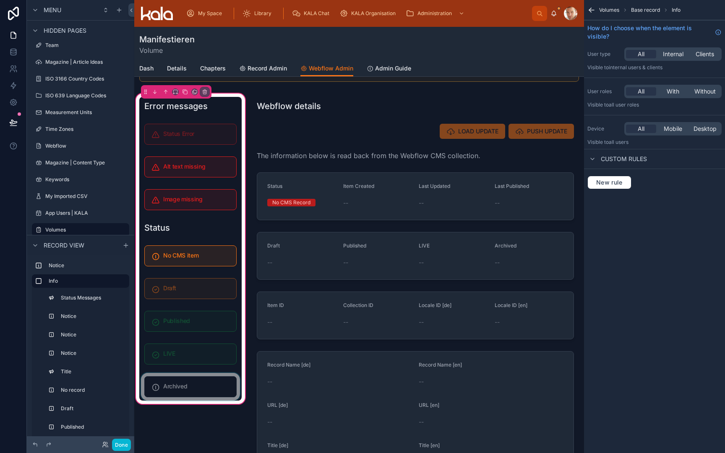
click at [220, 385] on div at bounding box center [190, 387] width 102 height 28
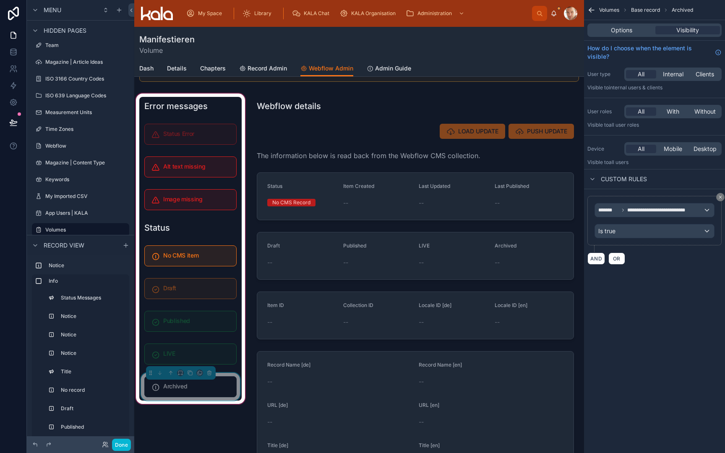
click at [619, 37] on div "Options Visibility" at bounding box center [654, 30] width 141 height 20
click at [622, 34] on div "Options Visibility" at bounding box center [654, 29] width 134 height 13
click at [622, 34] on span "Options" at bounding box center [621, 30] width 21 height 8
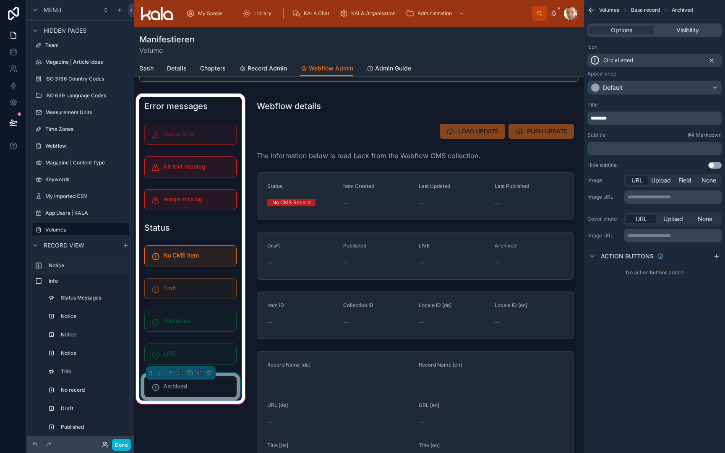
click at [711, 60] on icon "scrollable content" at bounding box center [711, 60] width 7 height 7
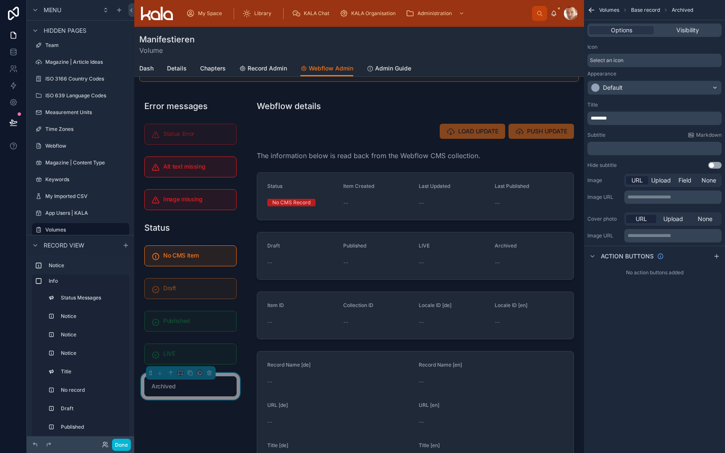
click at [672, 63] on div "Select an icon" at bounding box center [654, 60] width 134 height 13
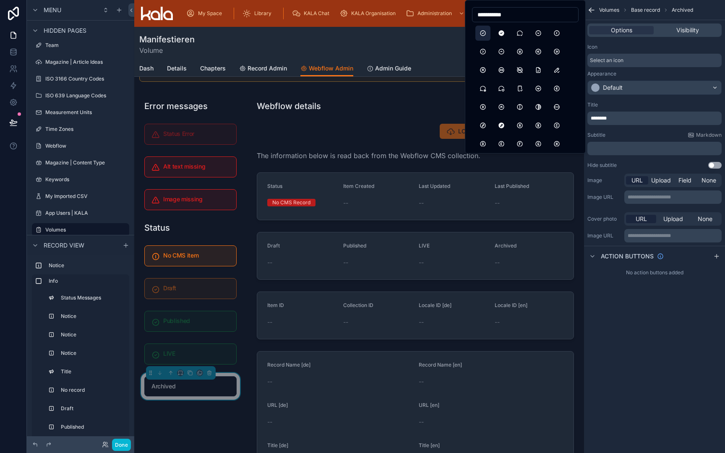
type input "**********"
click at [483, 31] on button "CircleCheck" at bounding box center [482, 33] width 15 height 15
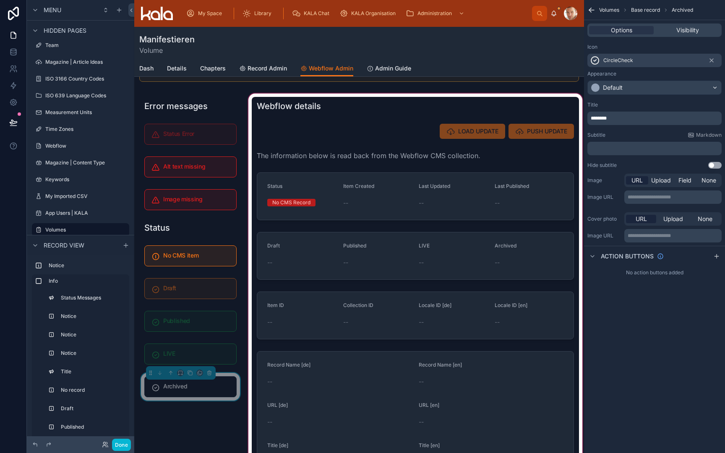
click at [391, 99] on div at bounding box center [415, 450] width 337 height 716
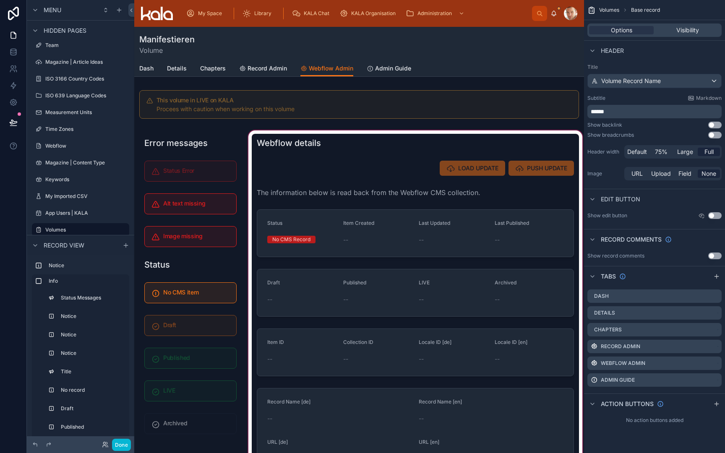
scroll to position [228, 0]
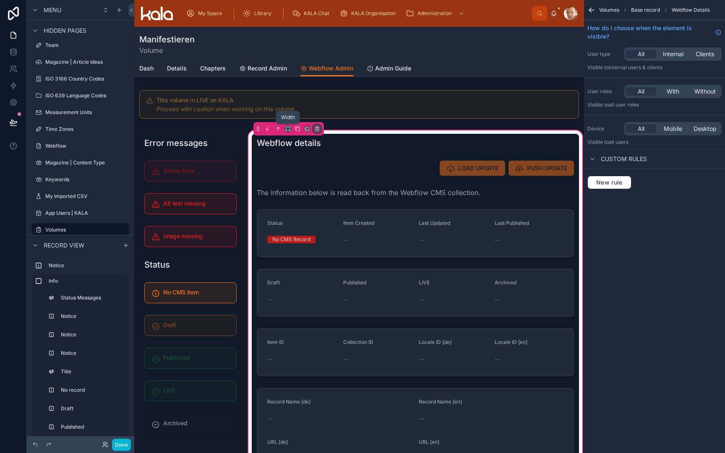
click at [289, 128] on icon at bounding box center [288, 129] width 6 height 6
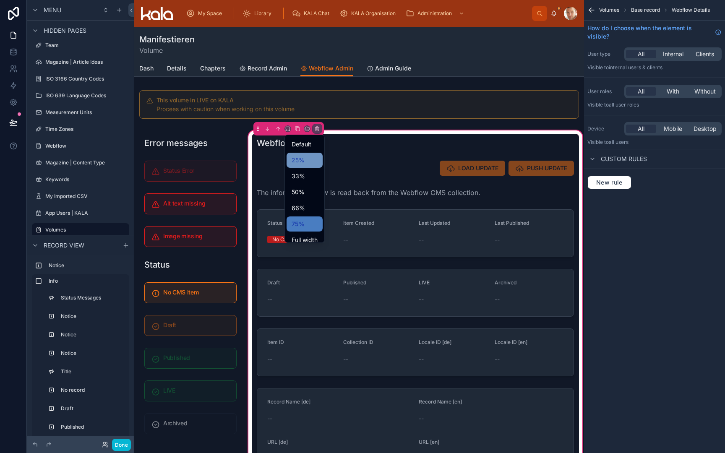
click at [302, 155] on span "25%" at bounding box center [298, 160] width 13 height 10
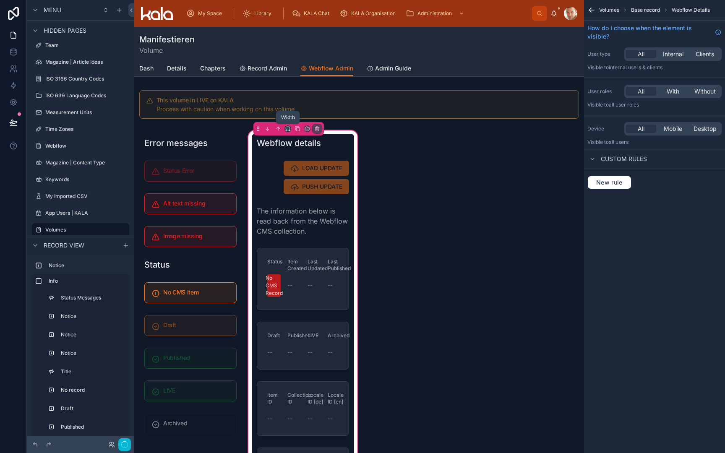
click at [289, 129] on icon at bounding box center [288, 129] width 6 height 6
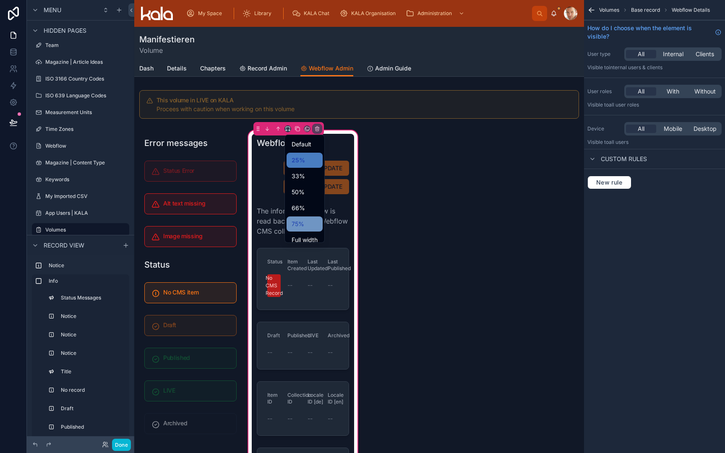
click at [300, 219] on span "75%" at bounding box center [298, 224] width 13 height 10
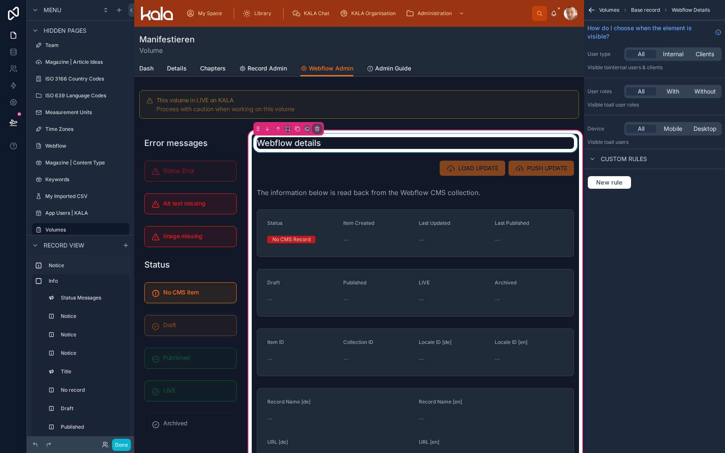
click at [309, 145] on div at bounding box center [415, 143] width 327 height 18
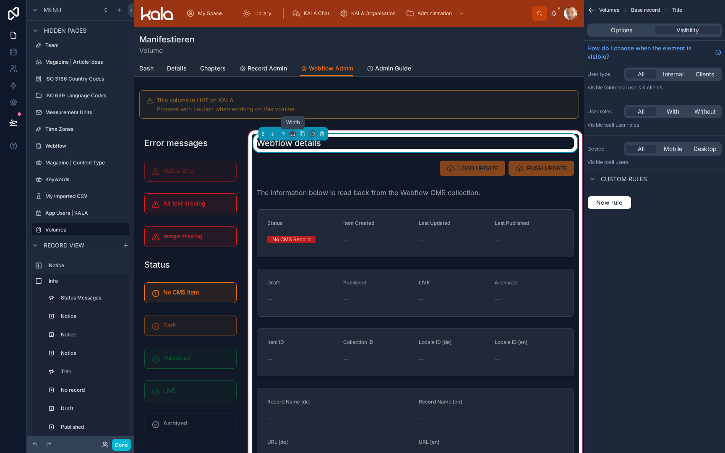
click at [293, 136] on icon at bounding box center [293, 134] width 6 height 6
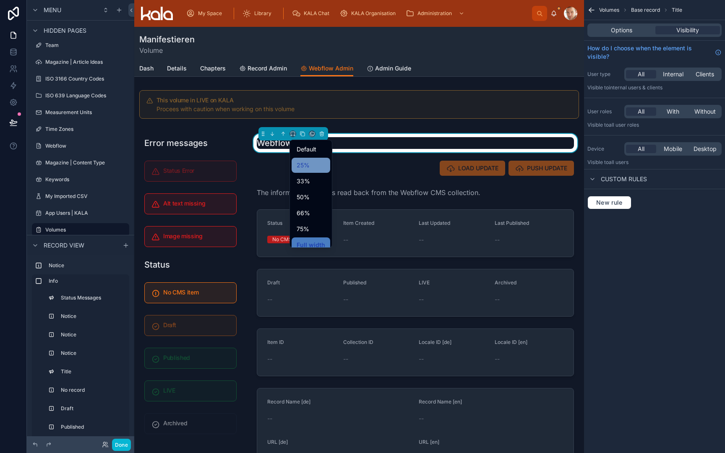
click at [300, 162] on span "25%" at bounding box center [303, 165] width 13 height 10
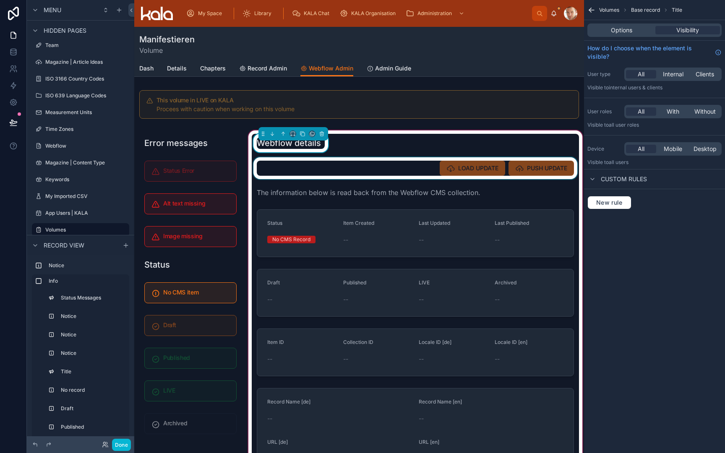
click at [301, 162] on div at bounding box center [415, 168] width 327 height 22
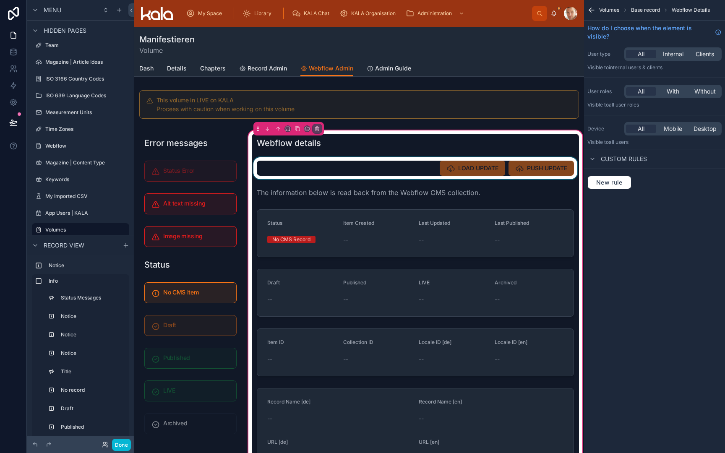
click at [299, 162] on div at bounding box center [415, 168] width 327 height 22
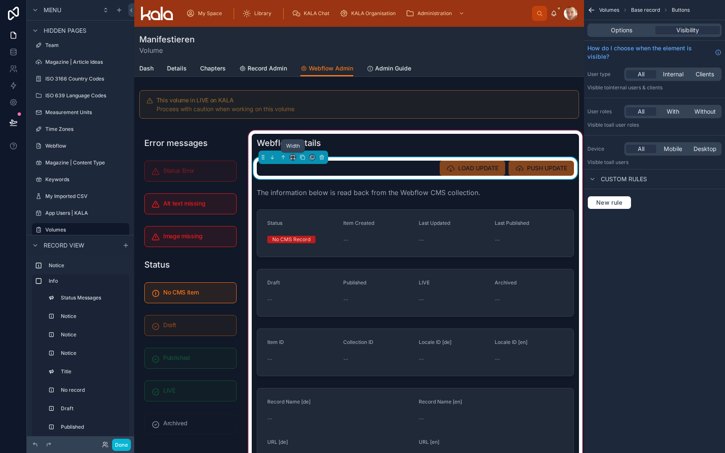
click at [294, 157] on icon at bounding box center [293, 157] width 6 height 6
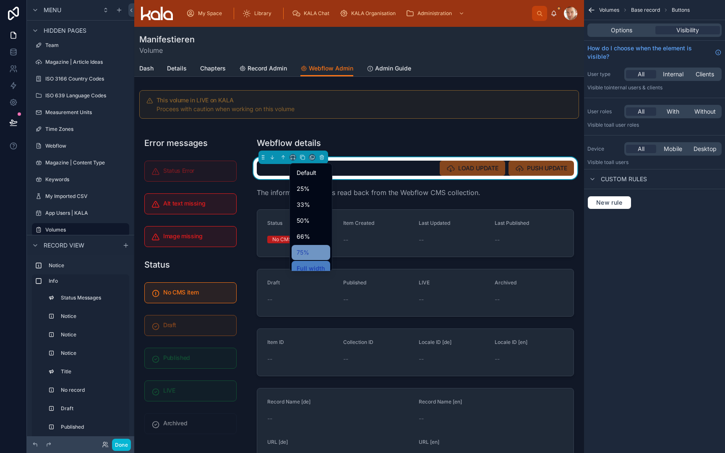
click at [311, 249] on div "75%" at bounding box center [311, 252] width 29 height 10
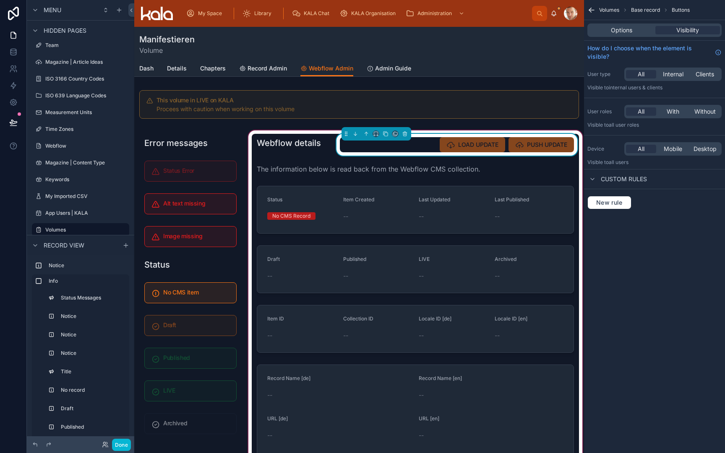
click at [474, 142] on span "LOAD UPDATE" at bounding box center [472, 145] width 65 height 8
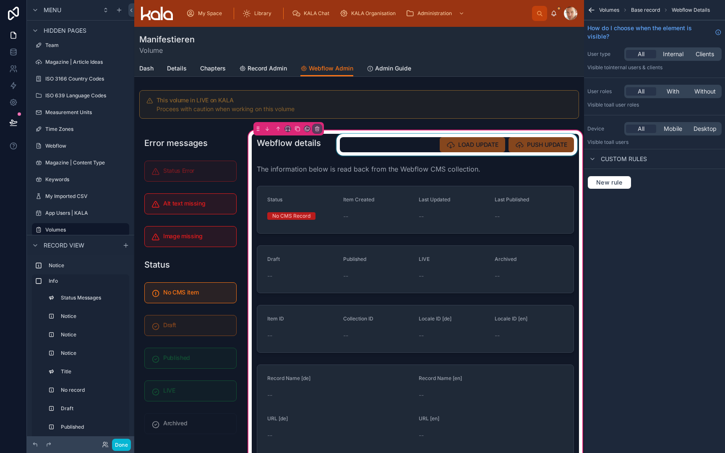
click at [499, 149] on div at bounding box center [457, 145] width 244 height 22
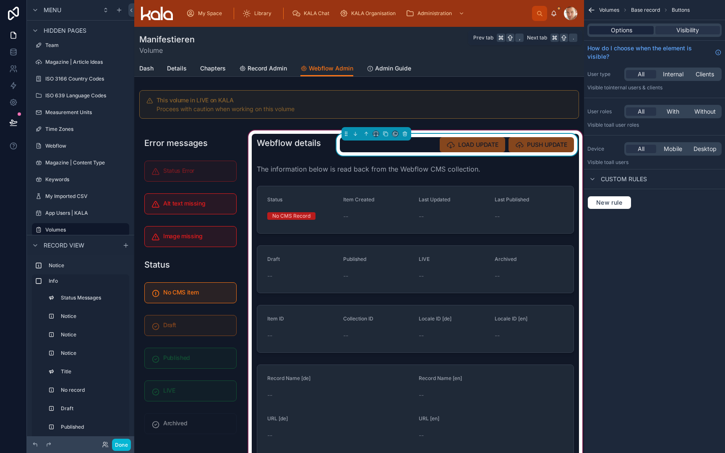
click at [616, 31] on span "Options" at bounding box center [621, 30] width 21 height 8
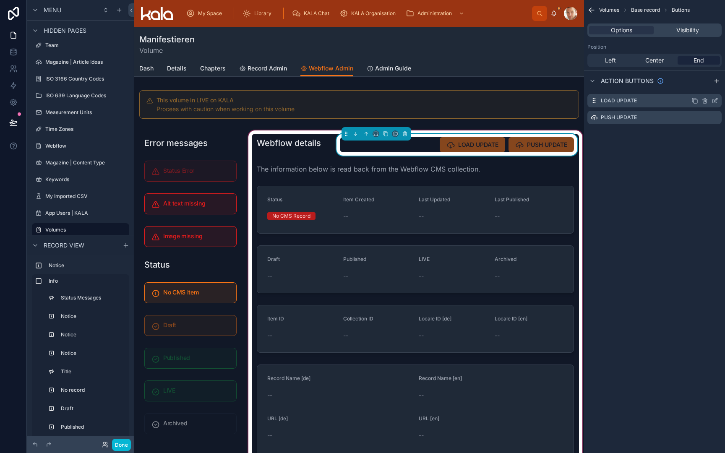
click at [714, 102] on icon "scrollable content" at bounding box center [714, 100] width 7 height 7
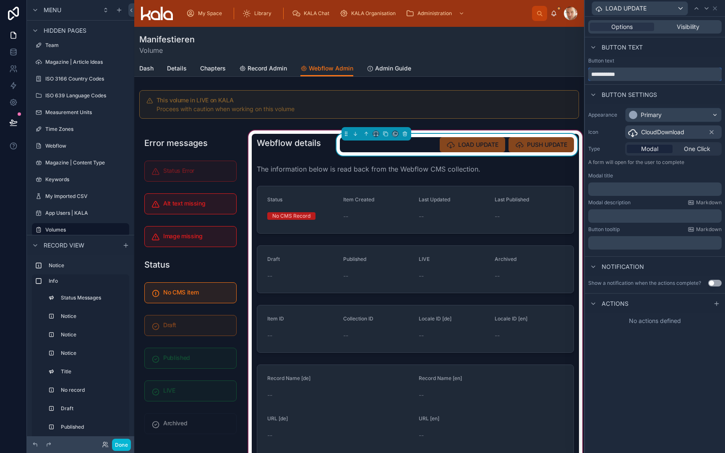
drag, startPoint x: 609, startPoint y: 74, endPoint x: 581, endPoint y: 73, distance: 28.1
click at [581, 73] on div "**********" at bounding box center [362, 226] width 725 height 453
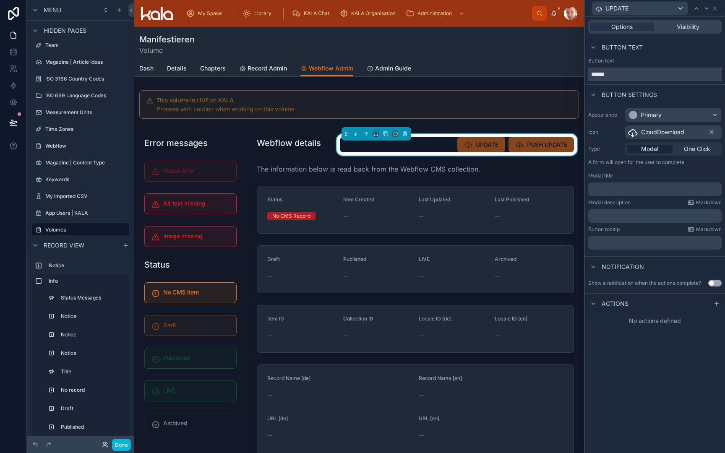
type input "******"
click at [624, 240] on p "﻿" at bounding box center [655, 243] width 128 height 8
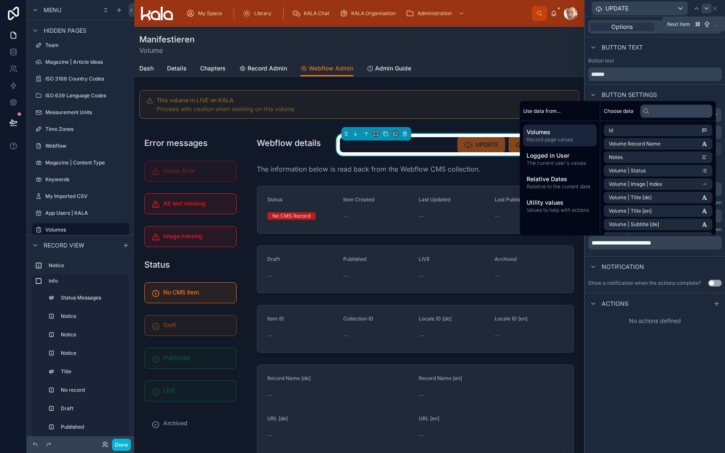
click at [706, 7] on icon at bounding box center [706, 8] width 7 height 7
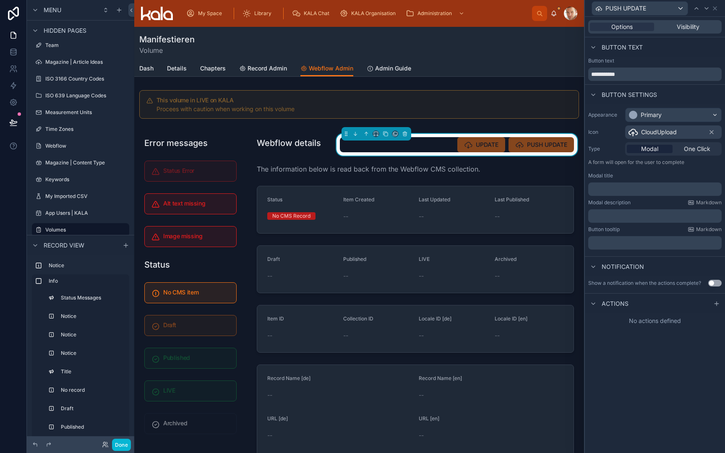
click at [627, 242] on p "﻿" at bounding box center [655, 243] width 128 height 8
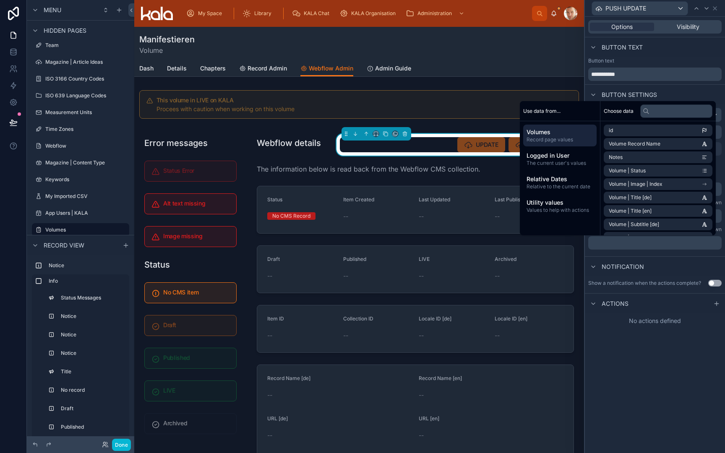
paste div "scrollable content"
click at [607, 242] on span "**********" at bounding box center [621, 243] width 60 height 6
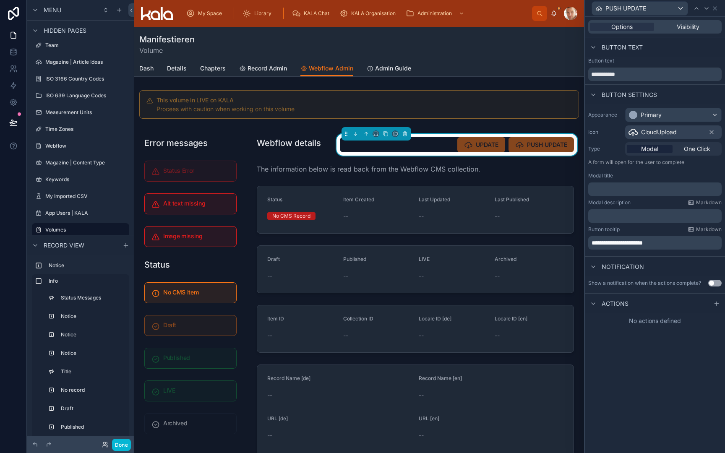
click at [634, 244] on span "**********" at bounding box center [616, 243] width 51 height 6
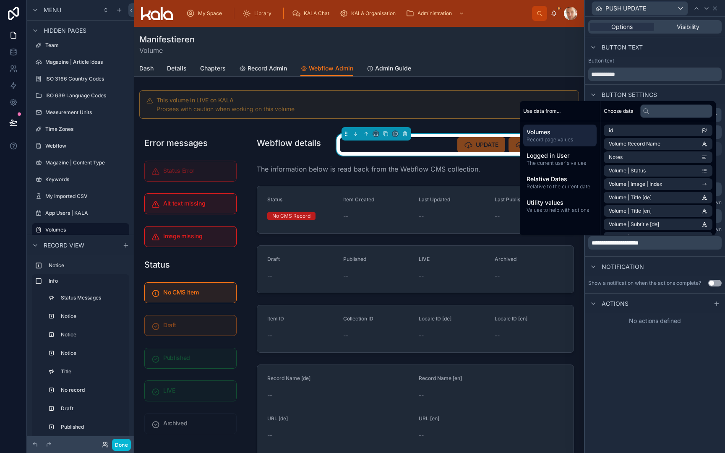
click at [654, 272] on div "Notification" at bounding box center [655, 266] width 140 height 20
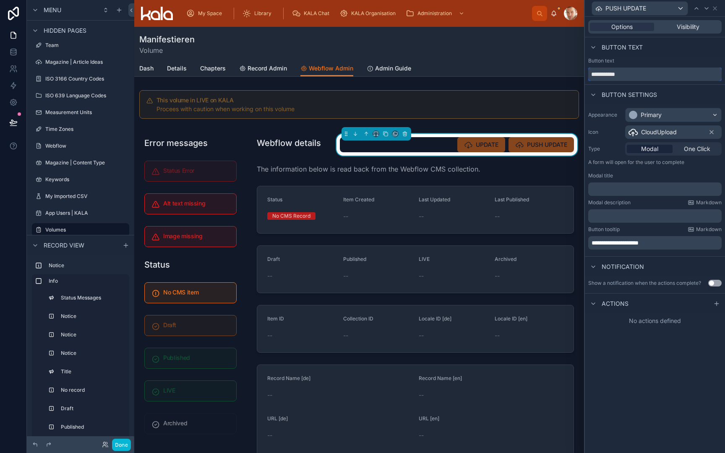
click at [610, 74] on input "**********" at bounding box center [654, 74] width 133 height 13
type input "******"
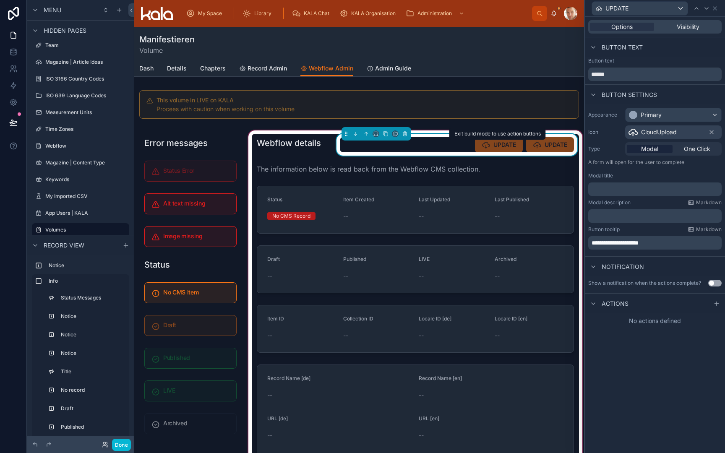
click at [508, 148] on span "UPDATE" at bounding box center [499, 145] width 48 height 8
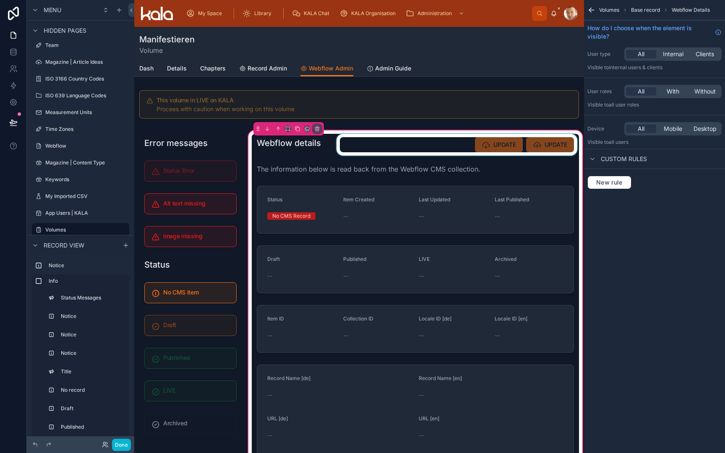
click at [508, 148] on div at bounding box center [457, 145] width 244 height 22
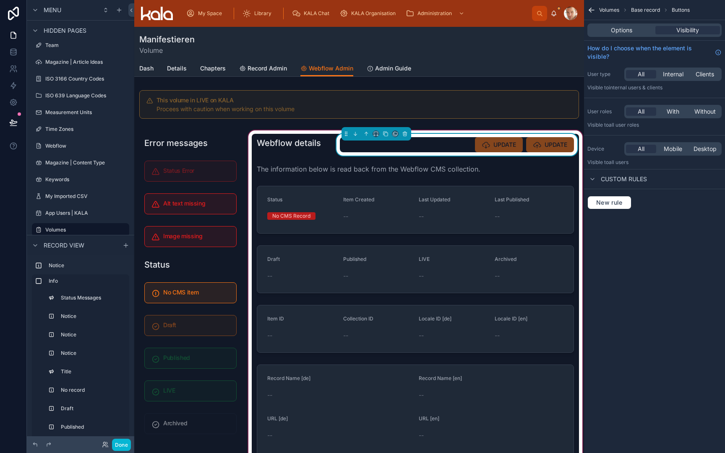
click at [508, 148] on span "UPDATE" at bounding box center [499, 145] width 48 height 8
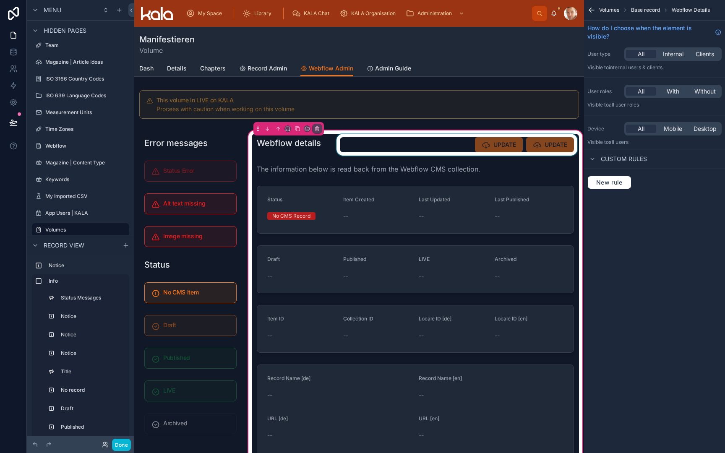
click at [508, 148] on div at bounding box center [457, 145] width 244 height 22
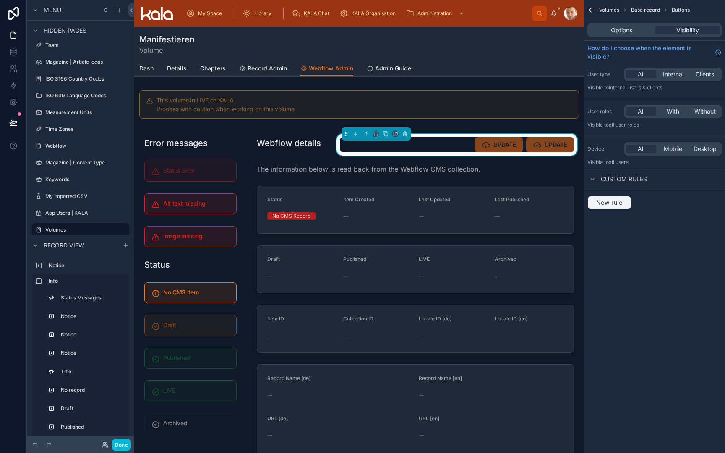
click at [596, 201] on span "New rule" at bounding box center [609, 203] width 33 height 8
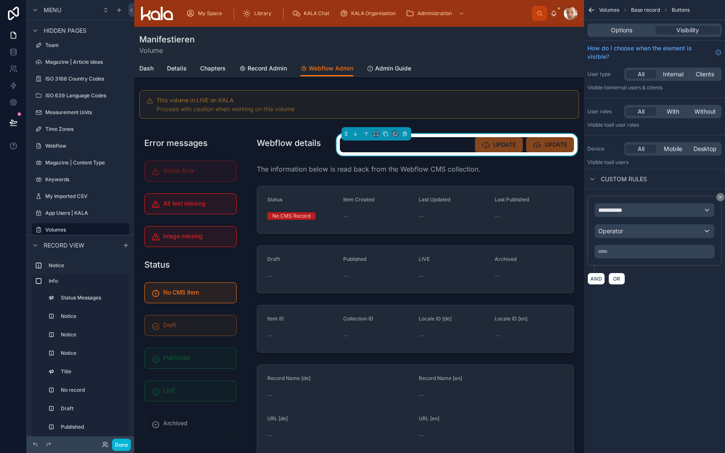
click at [611, 215] on div "**********" at bounding box center [654, 209] width 119 height 13
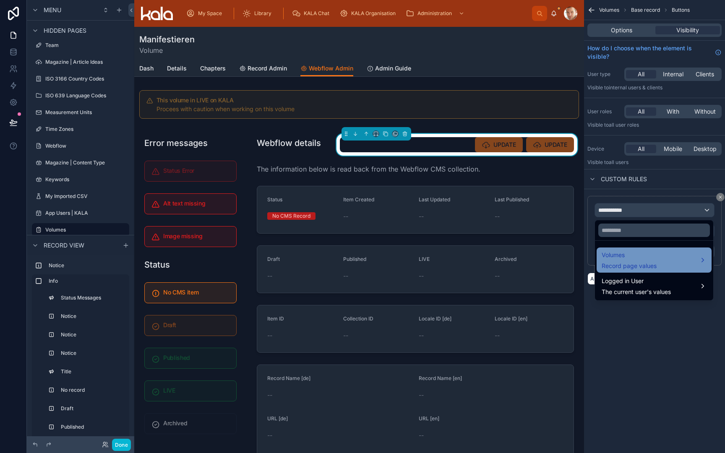
click at [615, 258] on span "Volumes" at bounding box center [629, 255] width 55 height 10
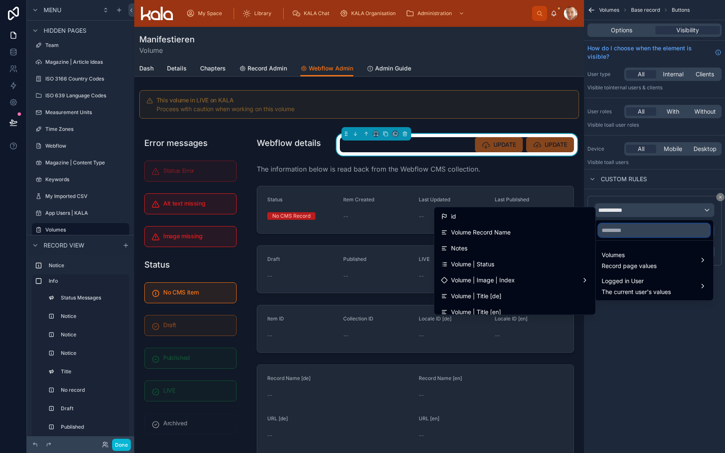
click at [609, 232] on input "text" at bounding box center [654, 230] width 112 height 13
type input "**"
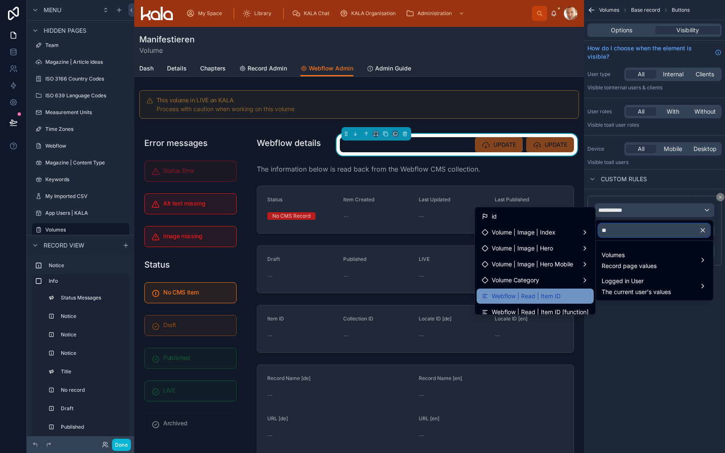
scroll to position [11, 0]
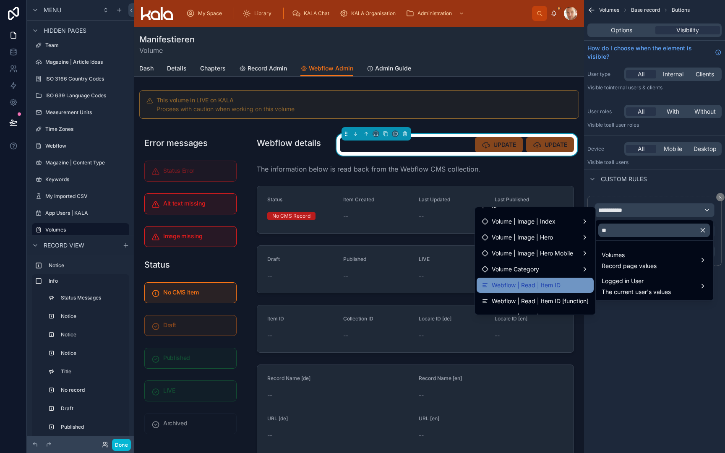
click at [558, 289] on span "Webflow | Read | Item ID" at bounding box center [526, 285] width 69 height 10
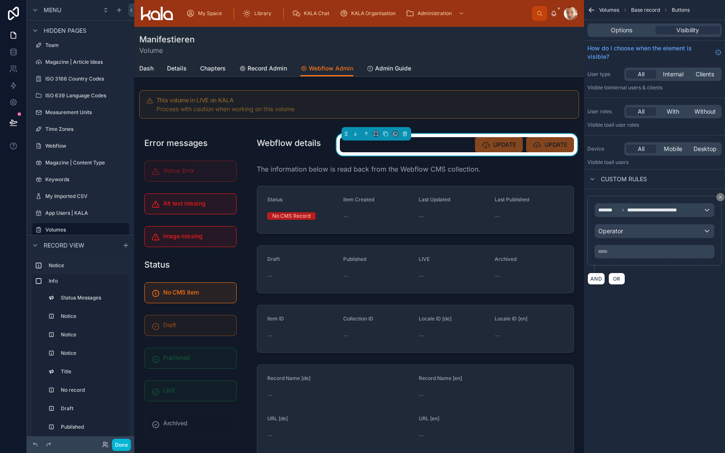
click at [624, 234] on div "Operator" at bounding box center [654, 230] width 119 height 13
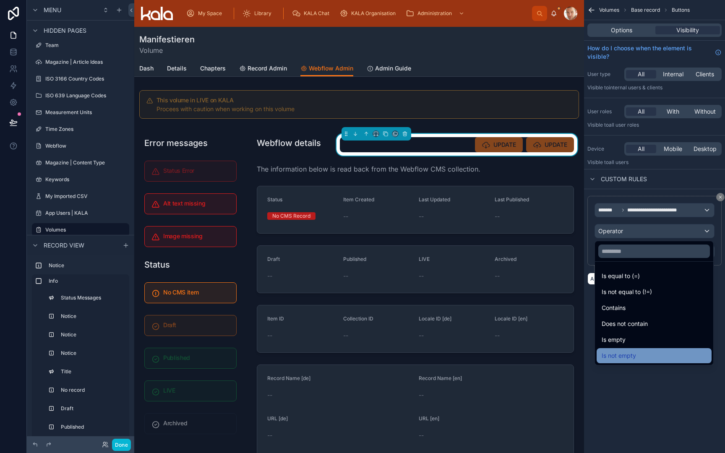
click at [641, 350] on div "Is not empty" at bounding box center [653, 355] width 115 height 15
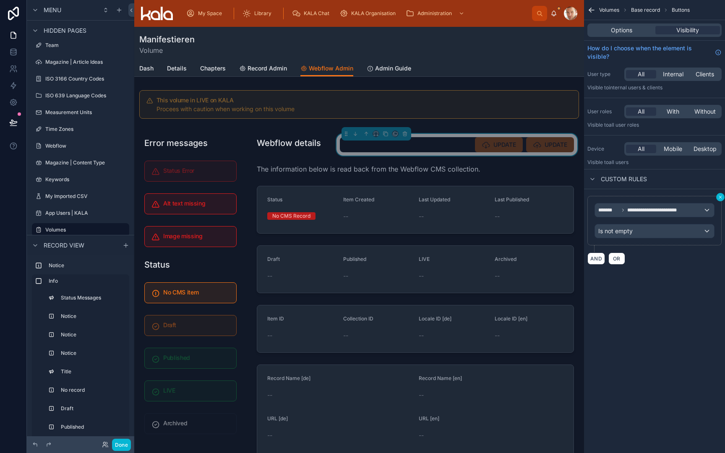
click at [719, 198] on icon "scrollable content" at bounding box center [720, 197] width 3 height 3
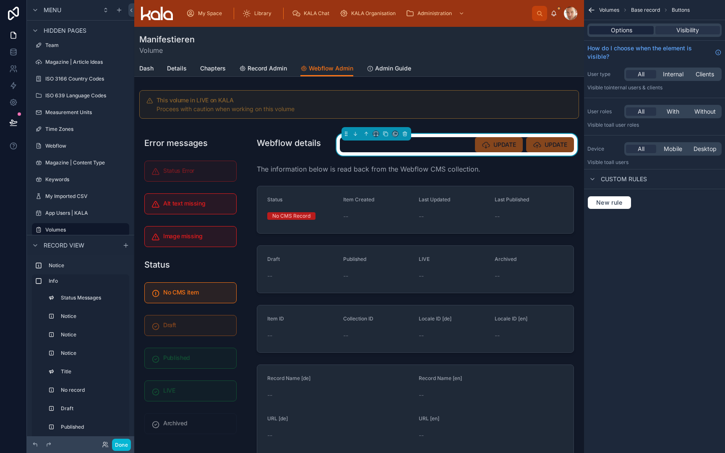
click at [618, 31] on span "Options" at bounding box center [621, 30] width 21 height 8
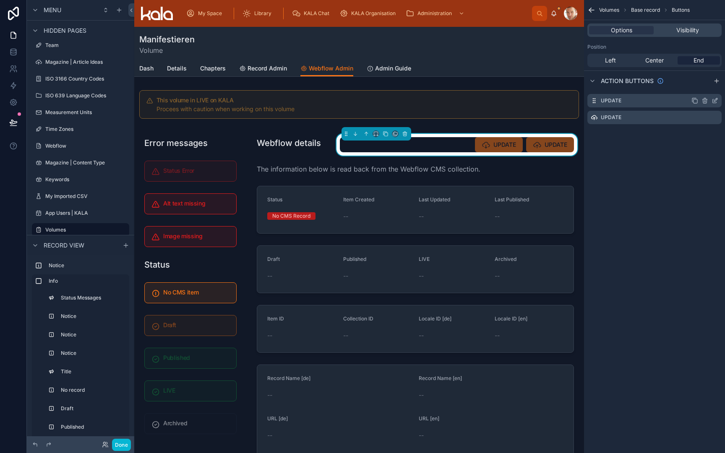
click at [715, 102] on icon "scrollable content" at bounding box center [714, 100] width 7 height 7
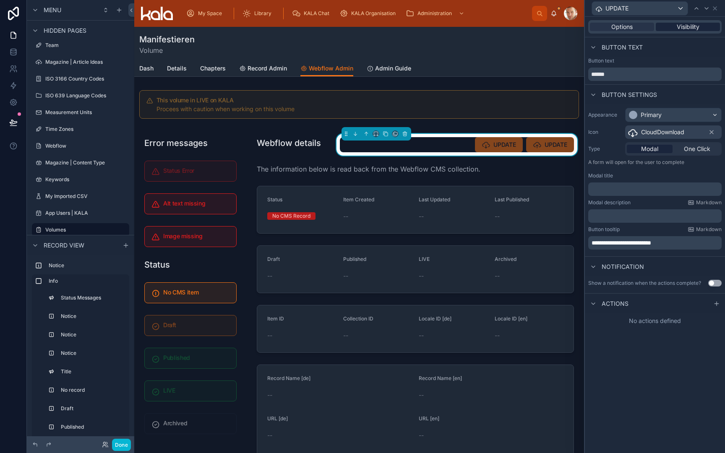
click at [690, 28] on span "Visibility" at bounding box center [688, 27] width 23 height 8
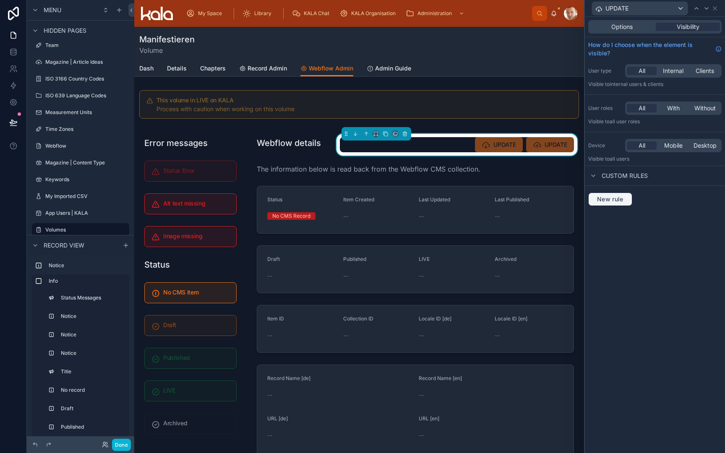
click at [619, 197] on span "New rule" at bounding box center [610, 199] width 33 height 8
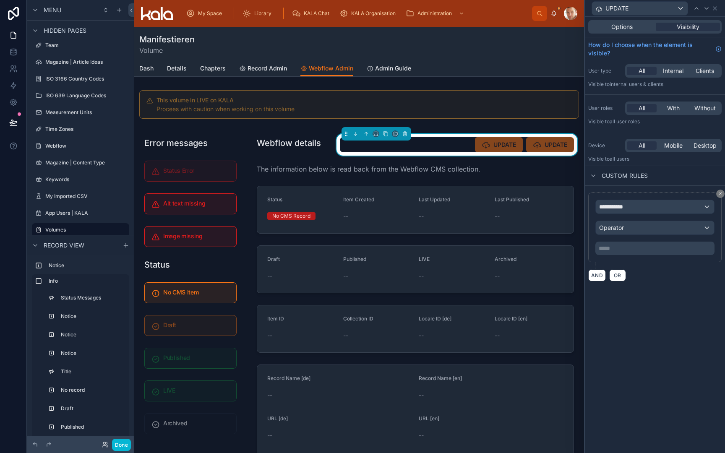
click at [621, 206] on span "**********" at bounding box center [614, 207] width 31 height 8
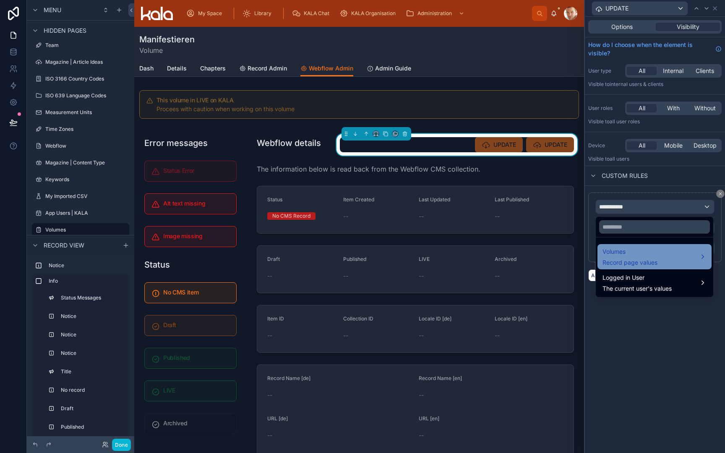
click at [624, 250] on span "Volumes" at bounding box center [629, 252] width 55 height 10
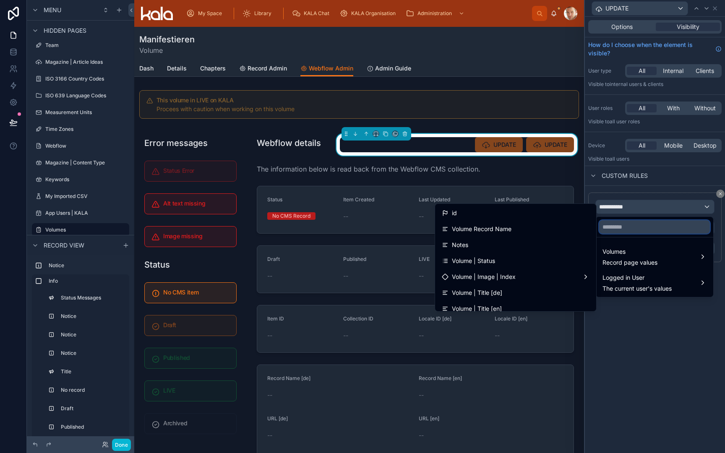
click at [611, 229] on input "text" at bounding box center [654, 226] width 111 height 13
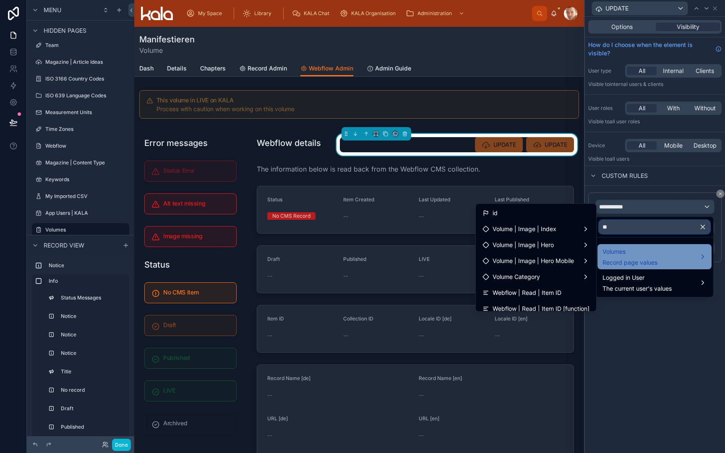
type input "**"
click at [619, 254] on span "Volumes" at bounding box center [629, 252] width 55 height 10
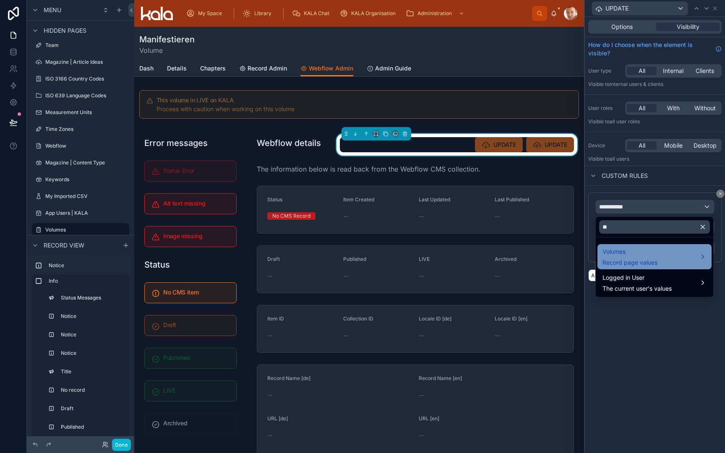
click at [619, 254] on span "Volumes" at bounding box center [629, 252] width 55 height 10
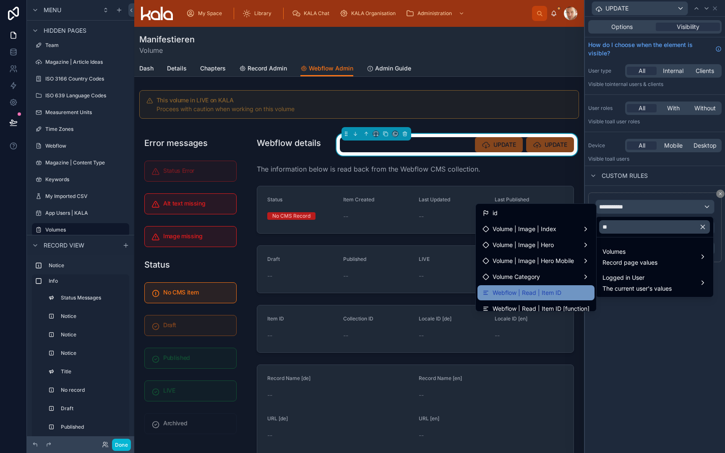
click at [564, 287] on div "Webflow | Read | Item ID" at bounding box center [535, 292] width 117 height 15
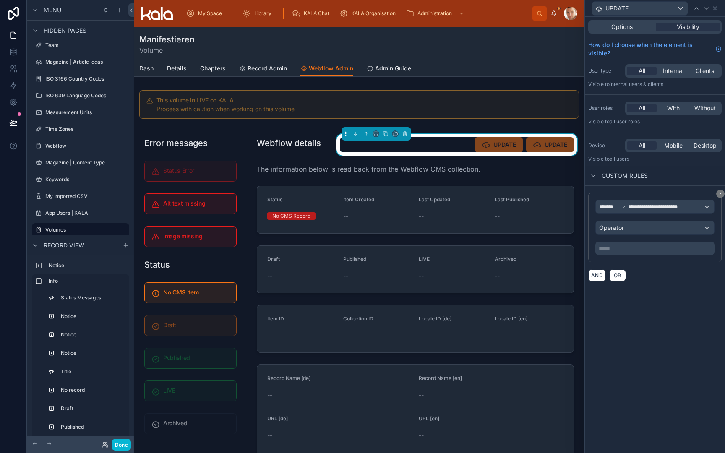
click at [631, 227] on div "Operator" at bounding box center [655, 227] width 118 height 13
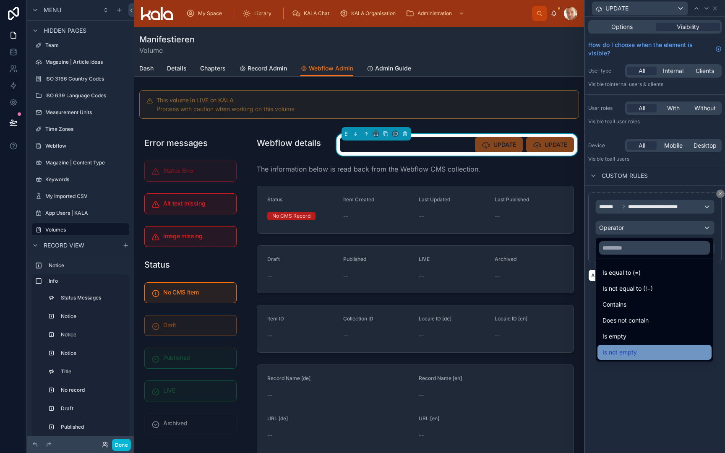
click at [632, 350] on span "Is not empty" at bounding box center [619, 352] width 34 height 10
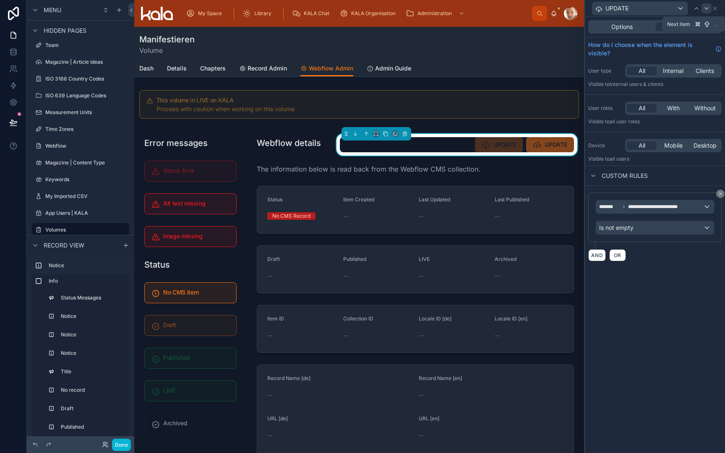
click at [705, 5] on icon at bounding box center [706, 8] width 7 height 7
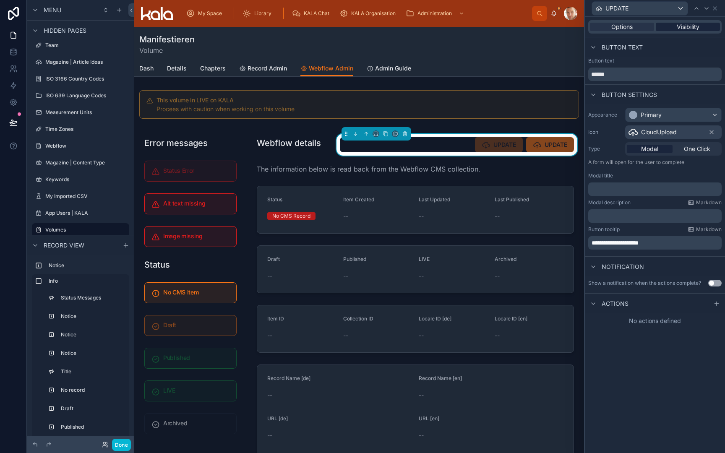
click at [684, 26] on span "Visibility" at bounding box center [688, 27] width 23 height 8
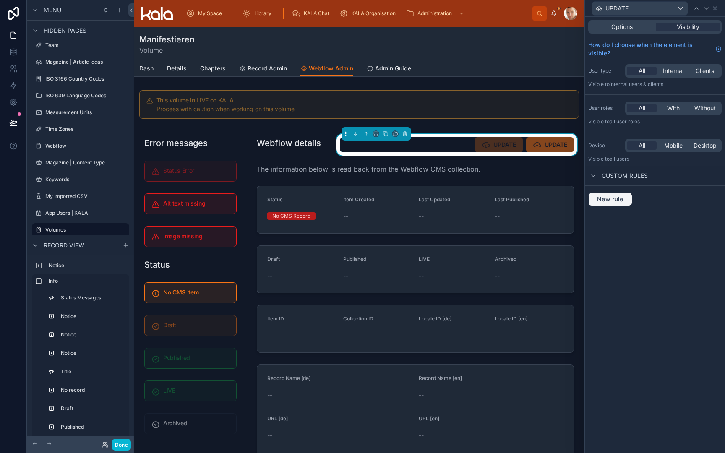
click at [621, 204] on button "New rule" at bounding box center [610, 199] width 44 height 13
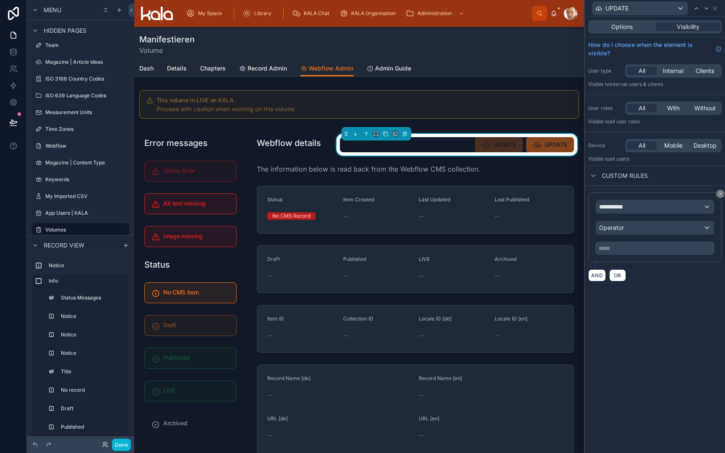
click at [621, 204] on span "**********" at bounding box center [614, 207] width 31 height 8
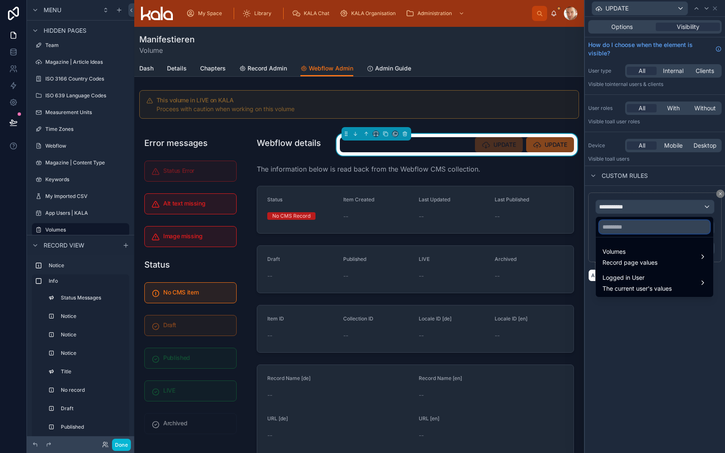
click at [620, 224] on input "text" at bounding box center [654, 226] width 111 height 13
type input "*"
click at [607, 263] on span "Record page values" at bounding box center [629, 262] width 55 height 8
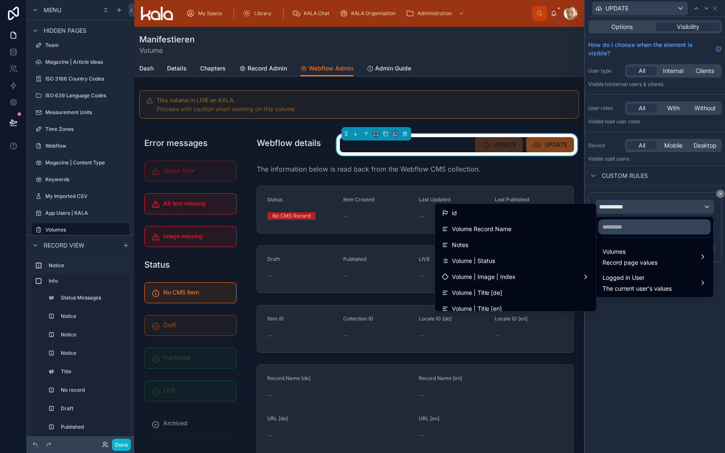
click at [630, 229] on input "text" at bounding box center [654, 226] width 111 height 13
type input "**"
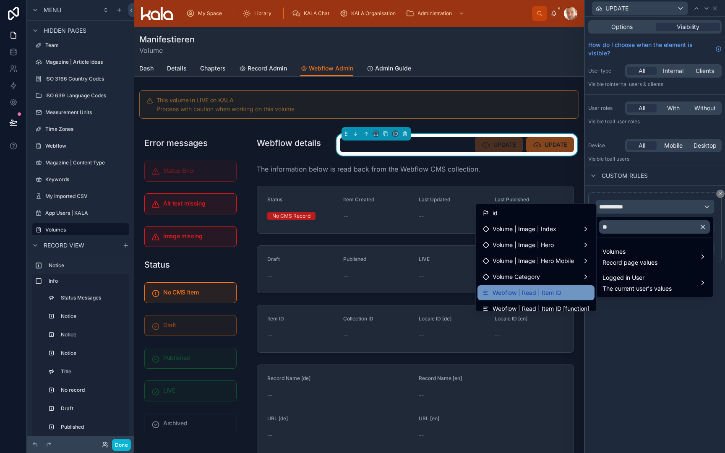
click at [560, 292] on span "Webflow | Read | Item ID" at bounding box center [526, 293] width 69 height 10
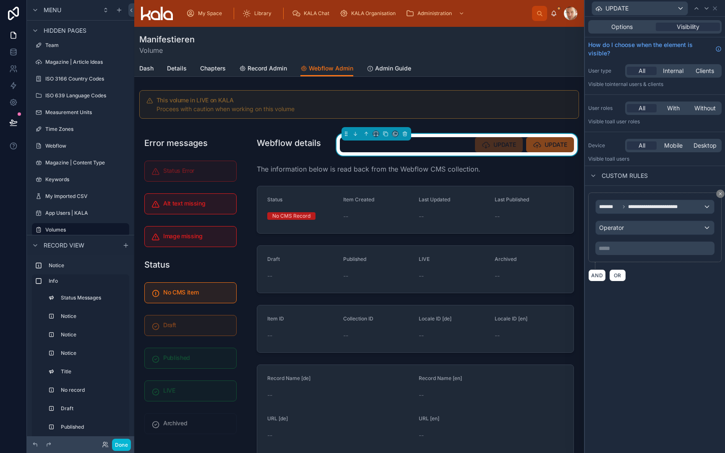
click at [625, 231] on div "Operator" at bounding box center [655, 227] width 118 height 13
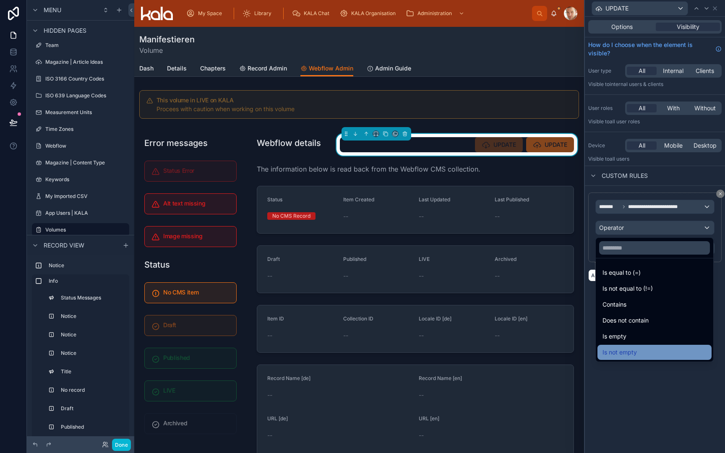
click at [630, 350] on span "Is not empty" at bounding box center [619, 352] width 34 height 10
